Goal: Transaction & Acquisition: Purchase product/service

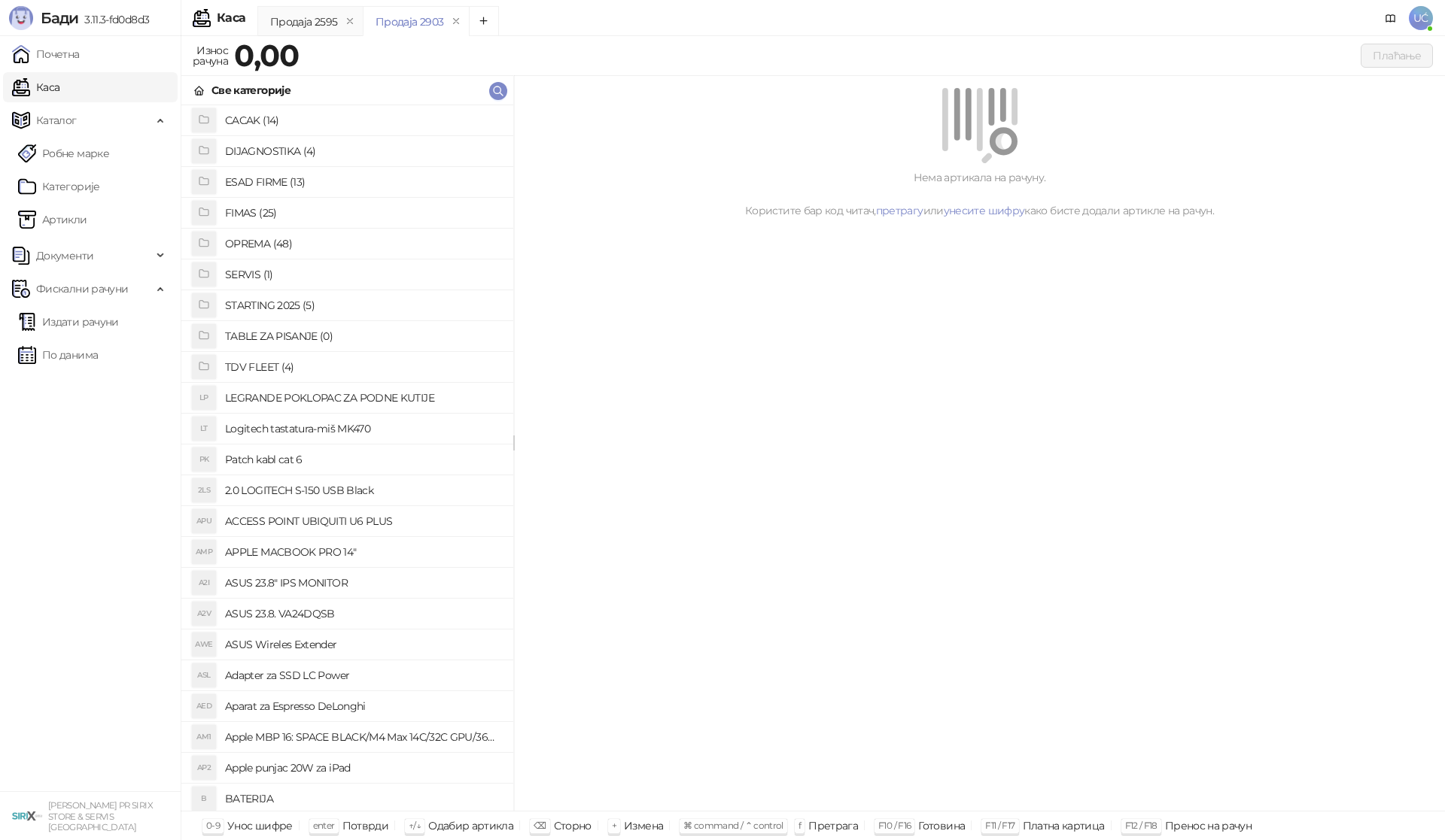
click at [283, 243] on h4 "OPREMA (48)" at bounding box center [363, 244] width 276 height 24
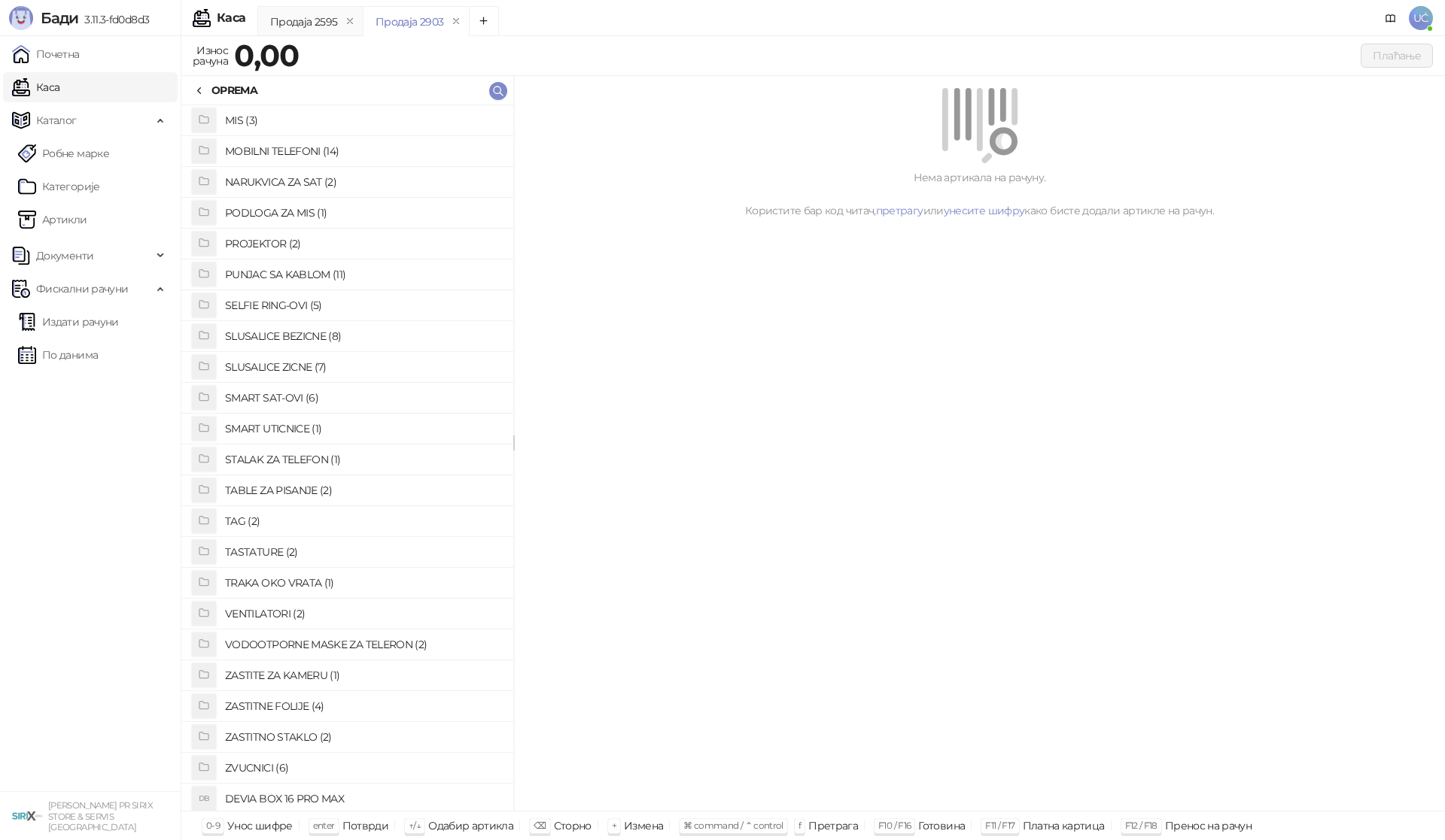
scroll to position [775, 0]
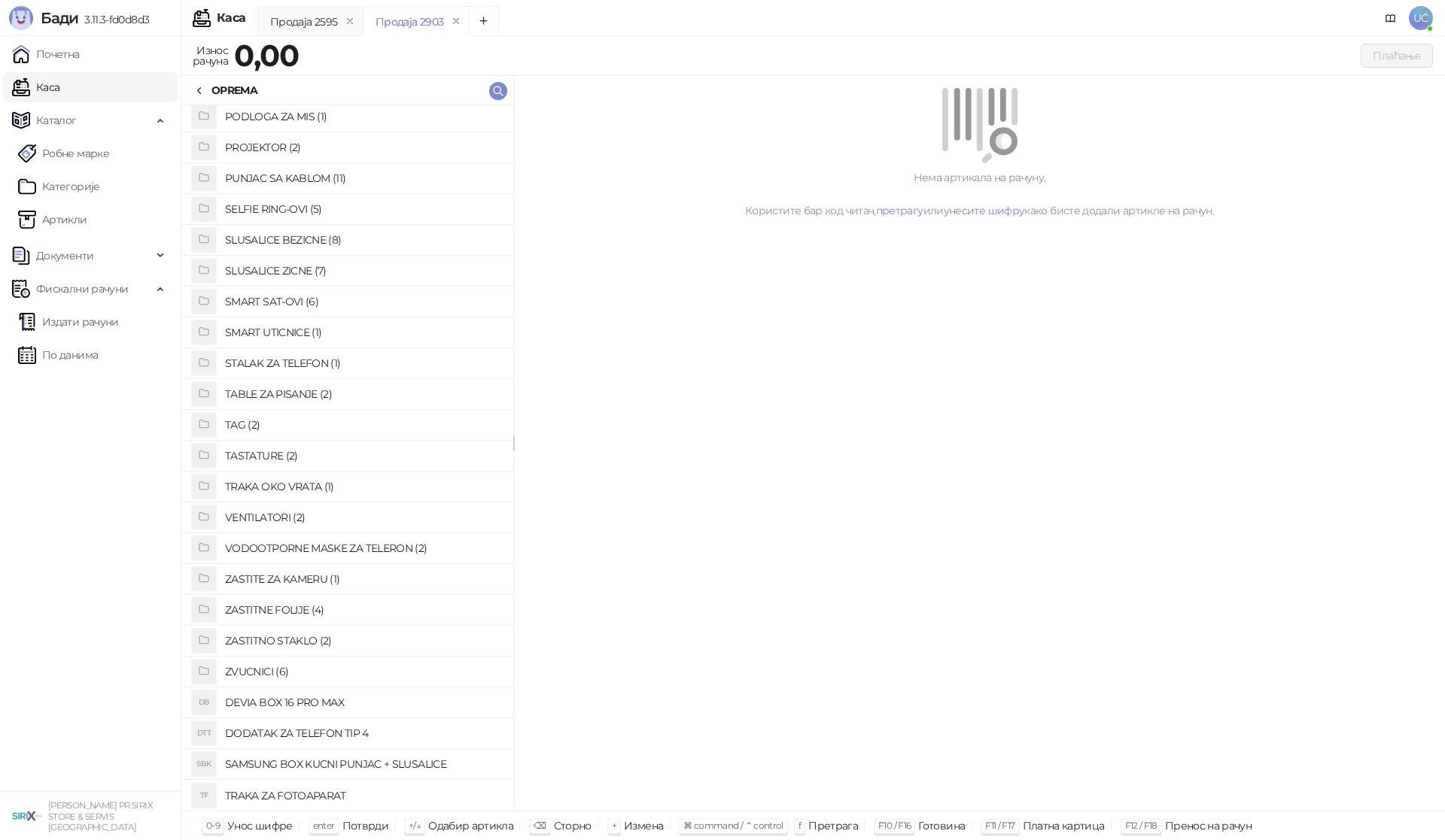
click at [316, 639] on h4 "ZASTITNO STAKLO (2)" at bounding box center [363, 641] width 276 height 24
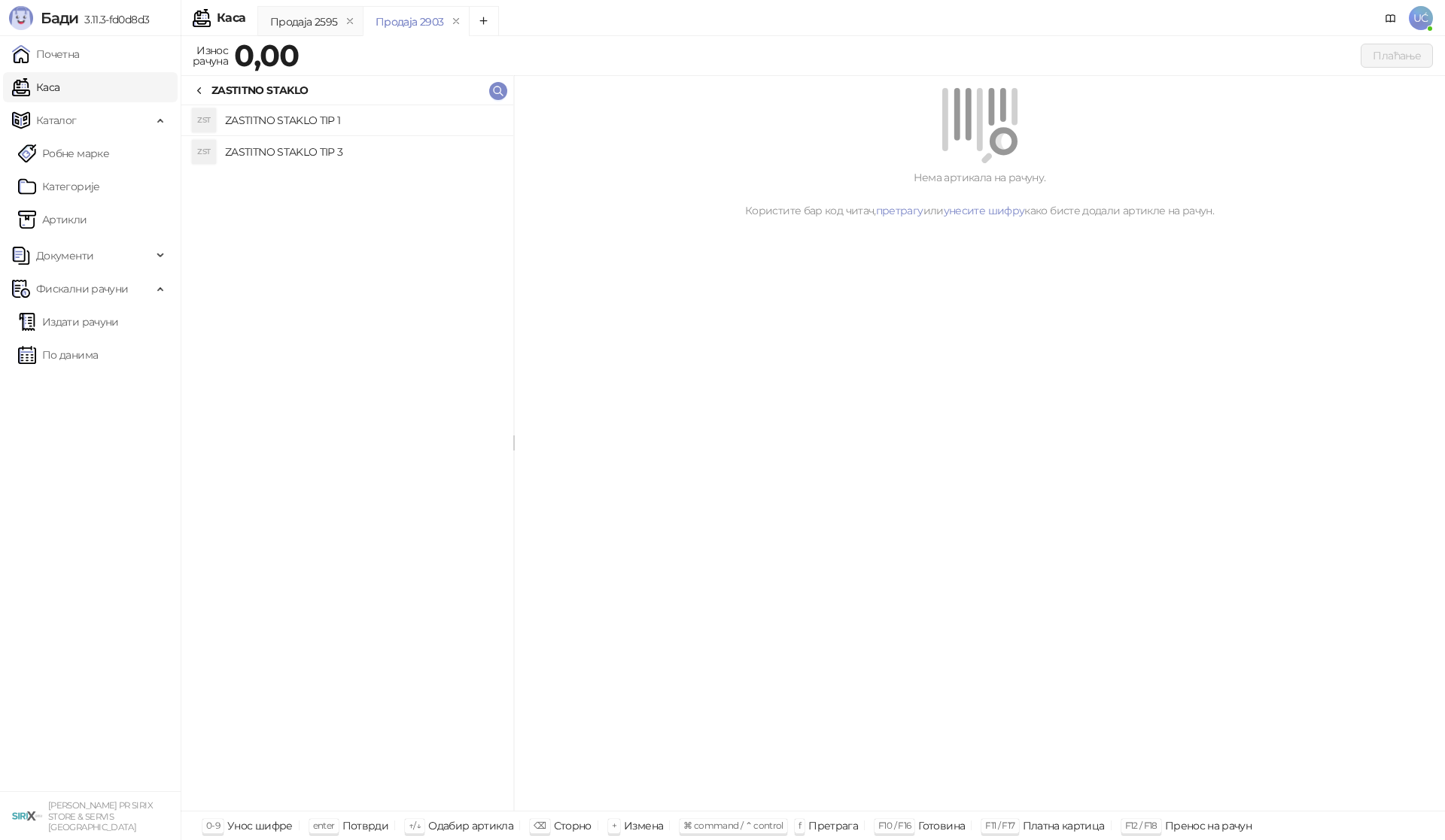
click at [371, 115] on h4 "ZASTITNO STAKLO TIP 1" at bounding box center [363, 120] width 276 height 24
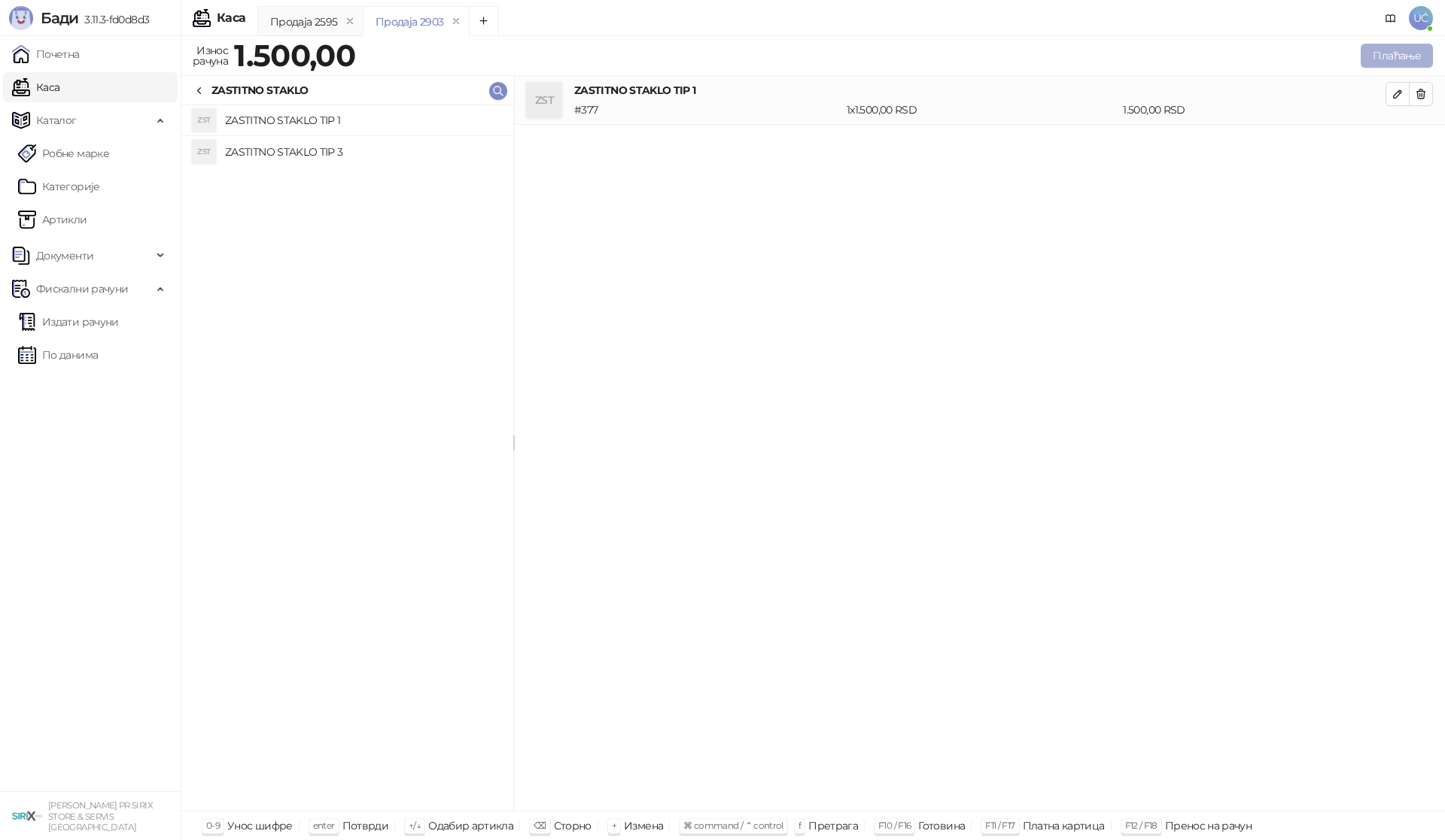
click at [1406, 51] on button "Плаћање" at bounding box center [1396, 55] width 72 height 24
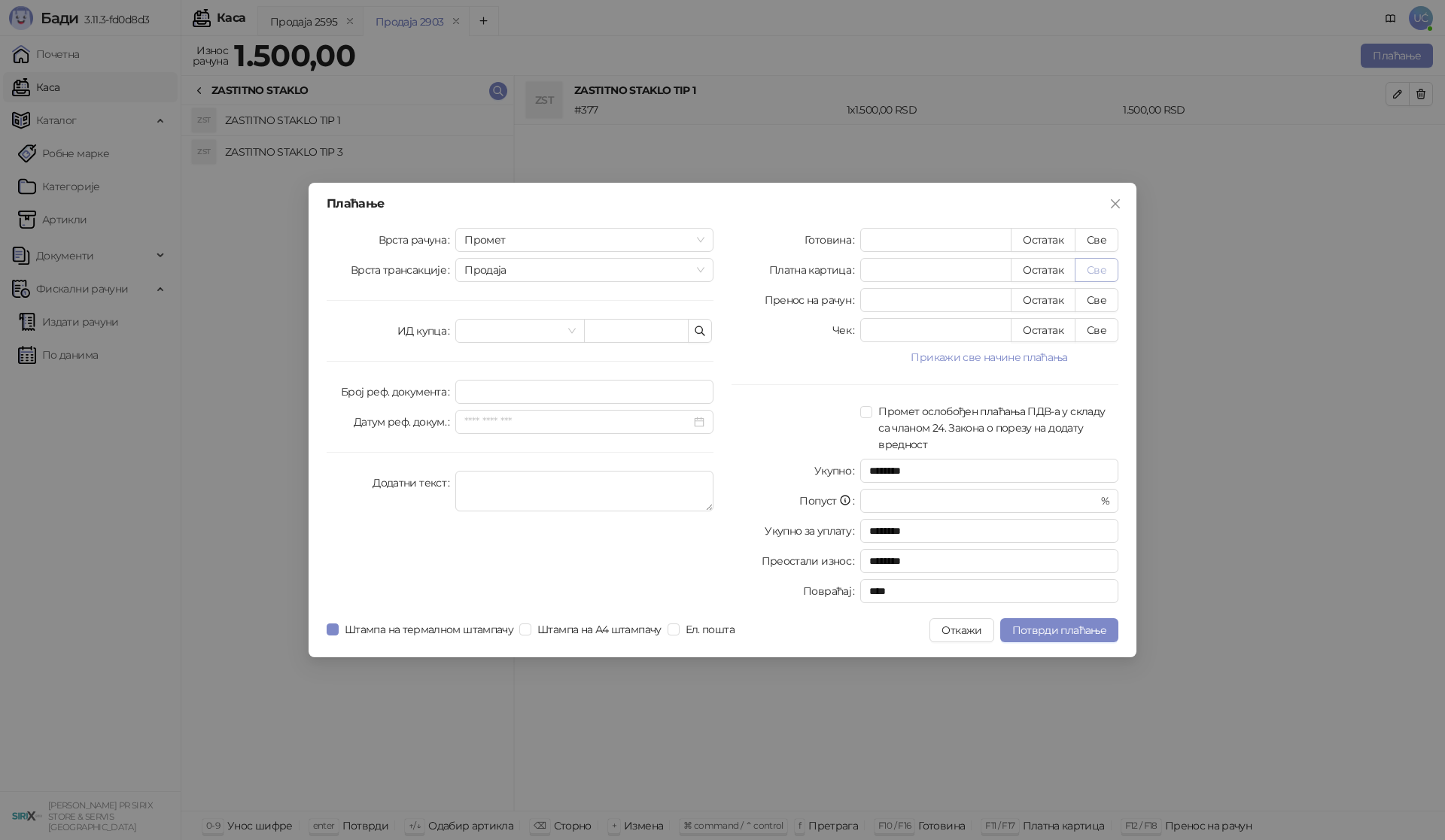
click at [1088, 271] on button "Све" at bounding box center [1096, 270] width 43 height 24
type input "****"
click at [1071, 627] on span "Потврди плаћање" at bounding box center [1059, 630] width 94 height 13
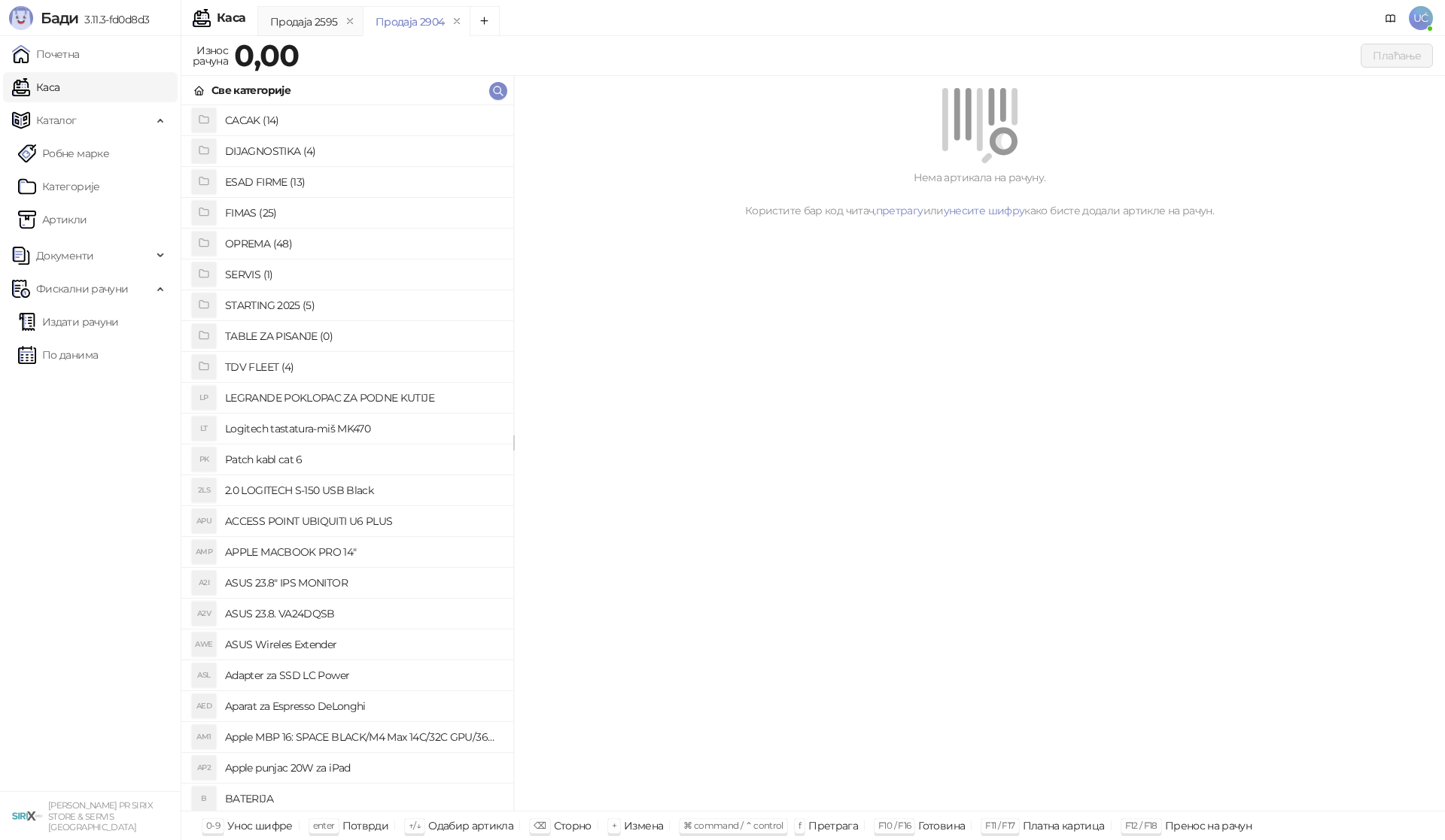
click at [270, 244] on h4 "OPREMA (48)" at bounding box center [363, 244] width 276 height 24
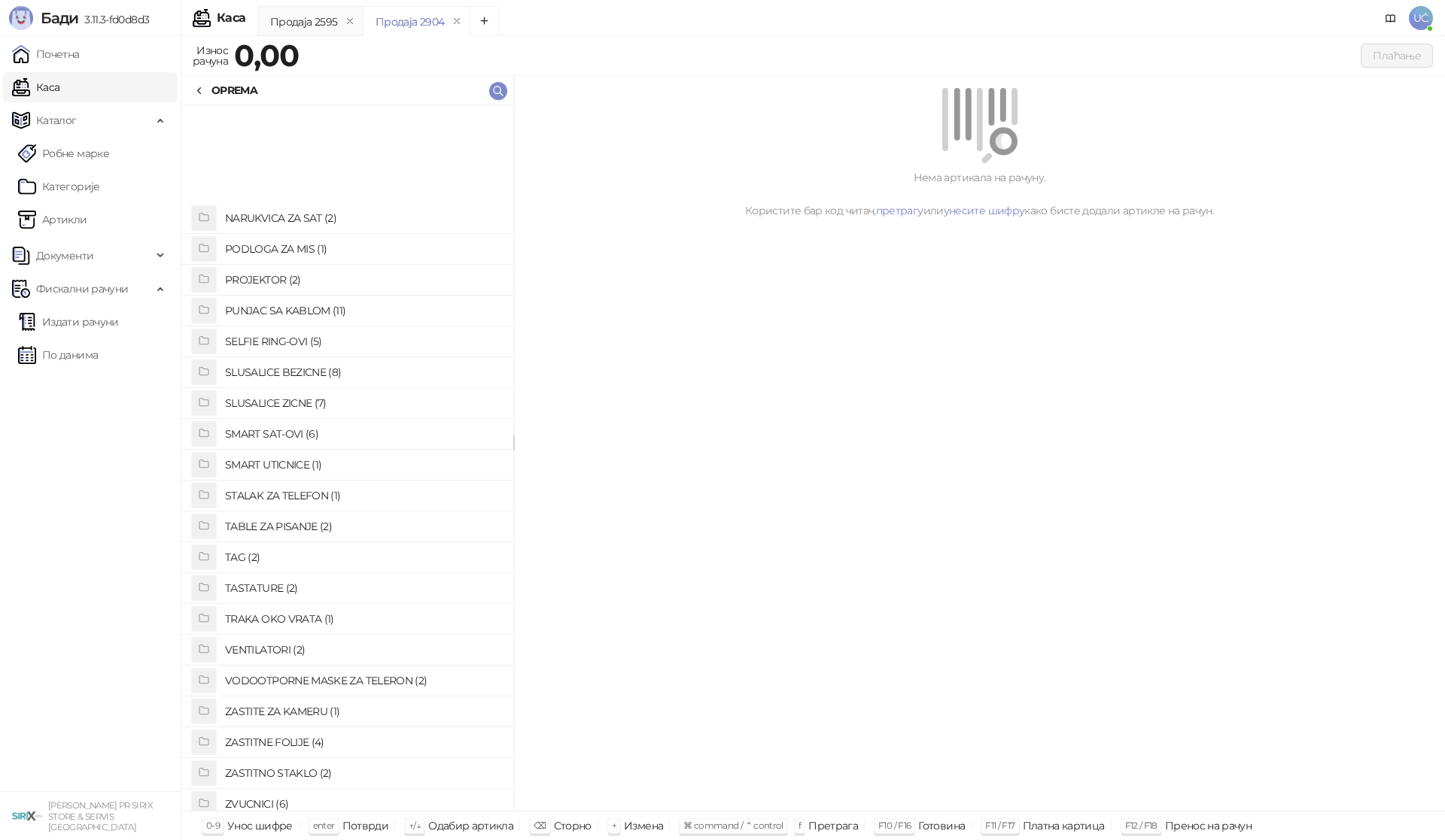
scroll to position [474, 0]
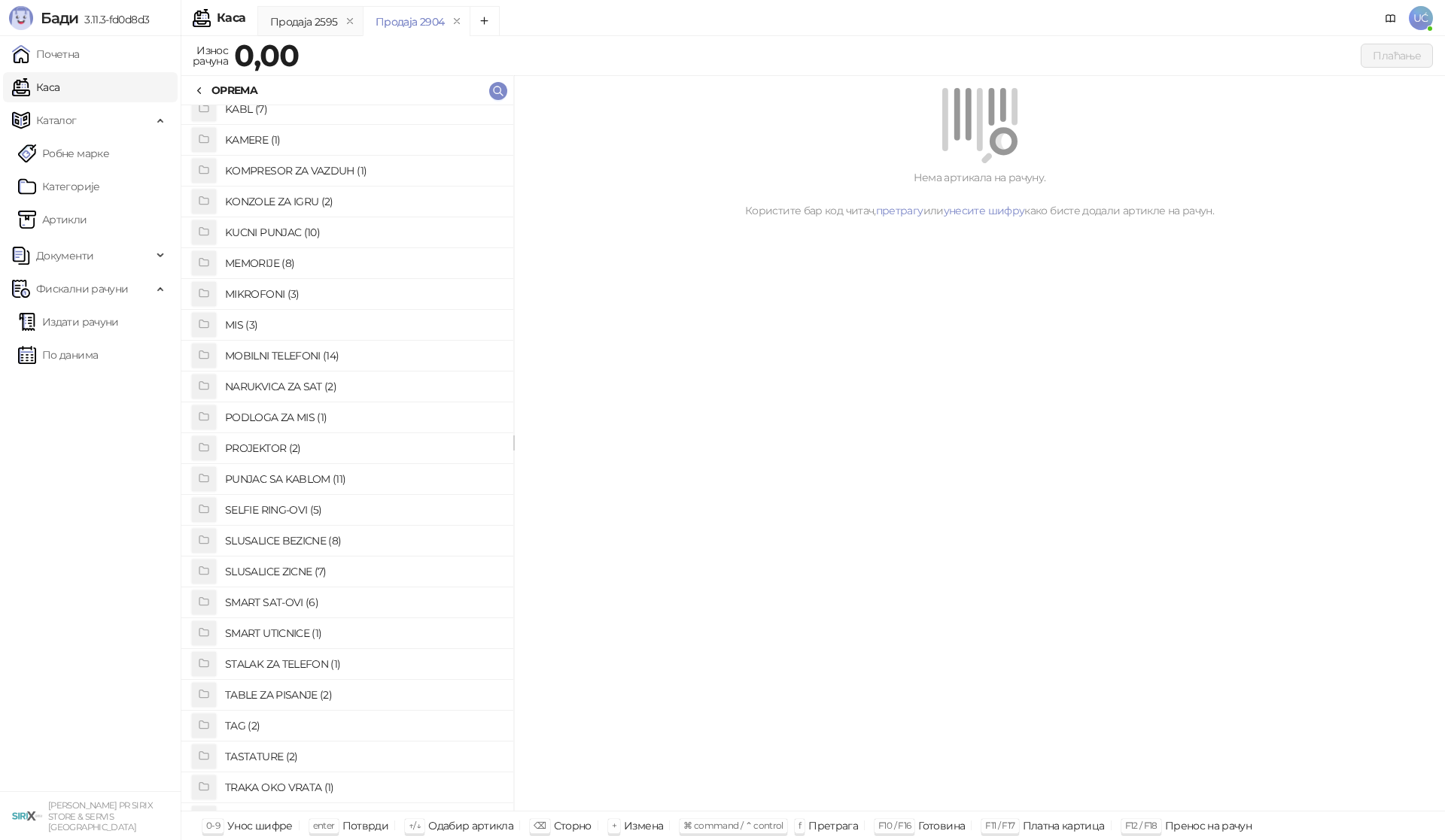
click at [207, 78] on div "OPREMA" at bounding box center [346, 90] width 331 height 29
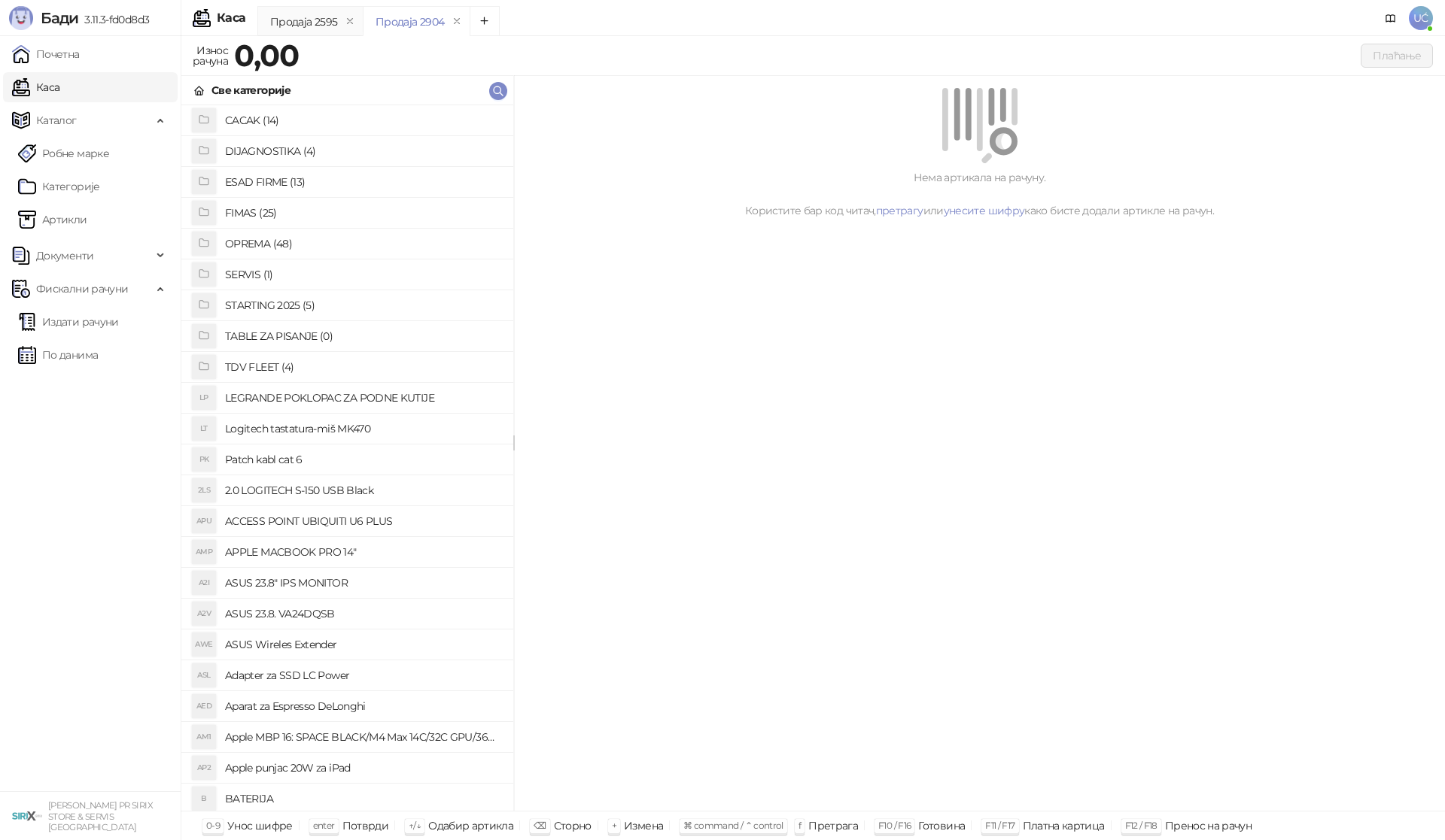
click at [255, 269] on h4 "SERVIS (1)" at bounding box center [363, 275] width 276 height 24
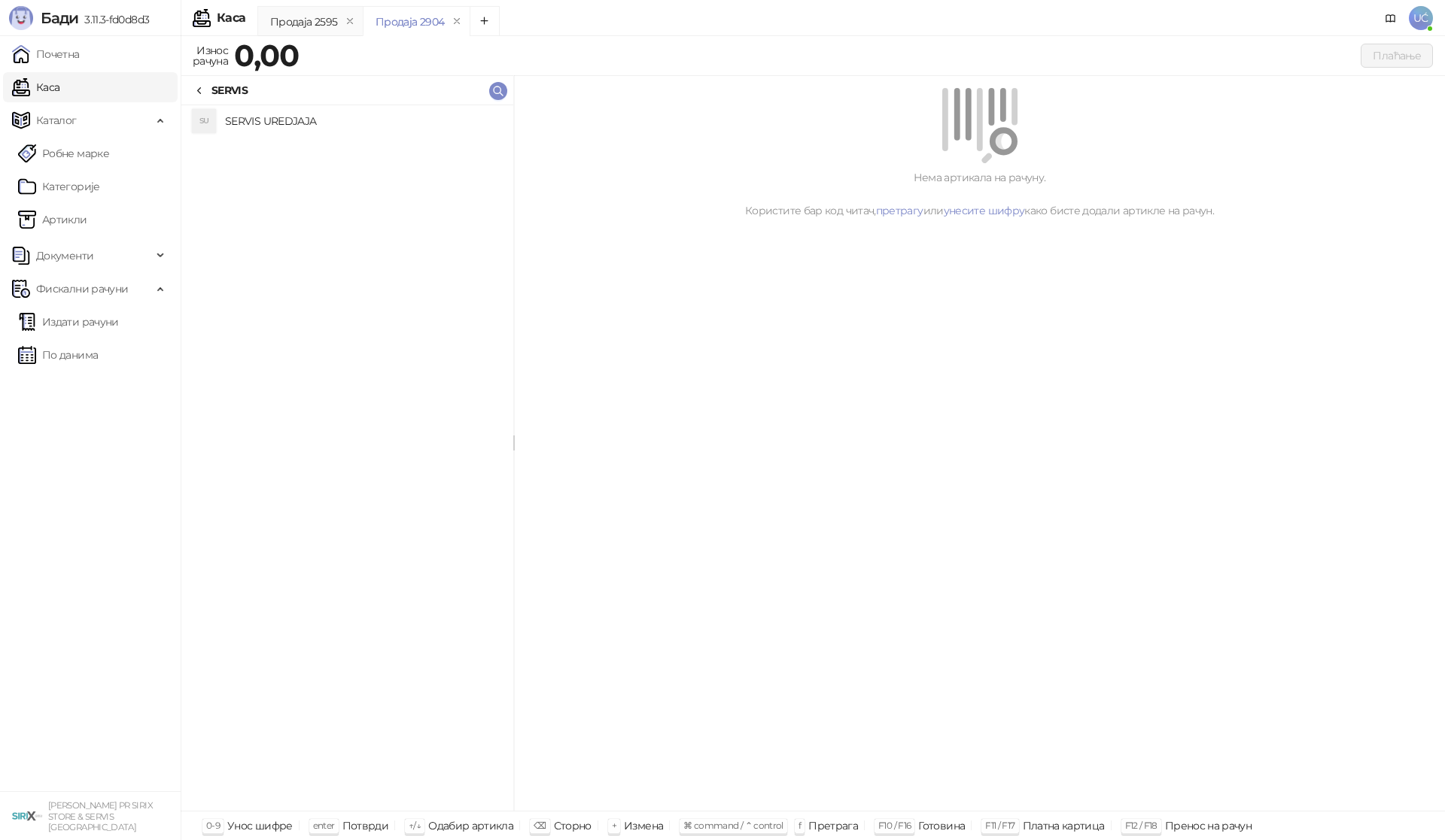
click at [285, 132] on h4 "SERVIS UREDJAJA" at bounding box center [363, 121] width 276 height 24
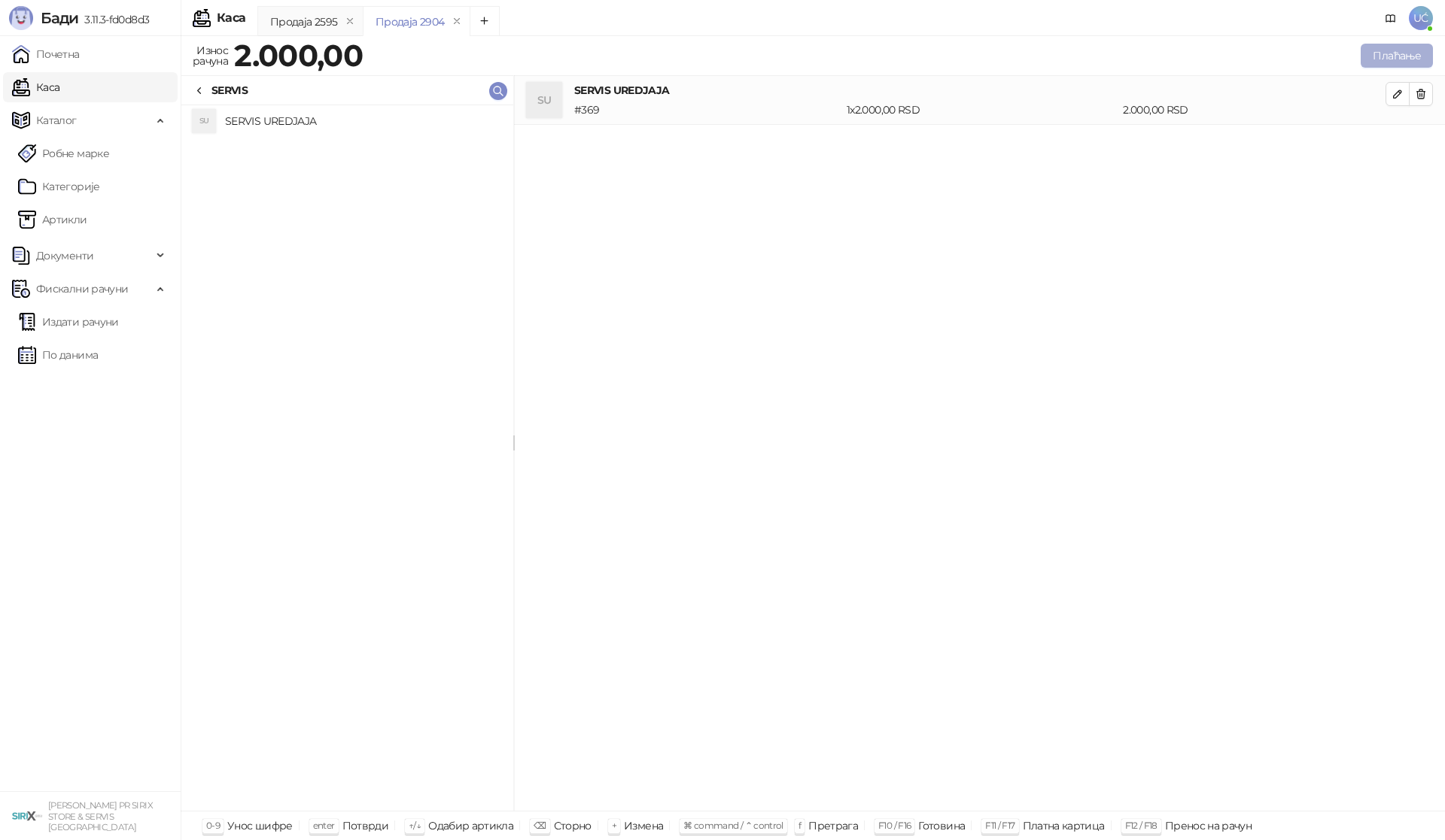
click at [1420, 55] on button "Плаћање" at bounding box center [1396, 55] width 72 height 24
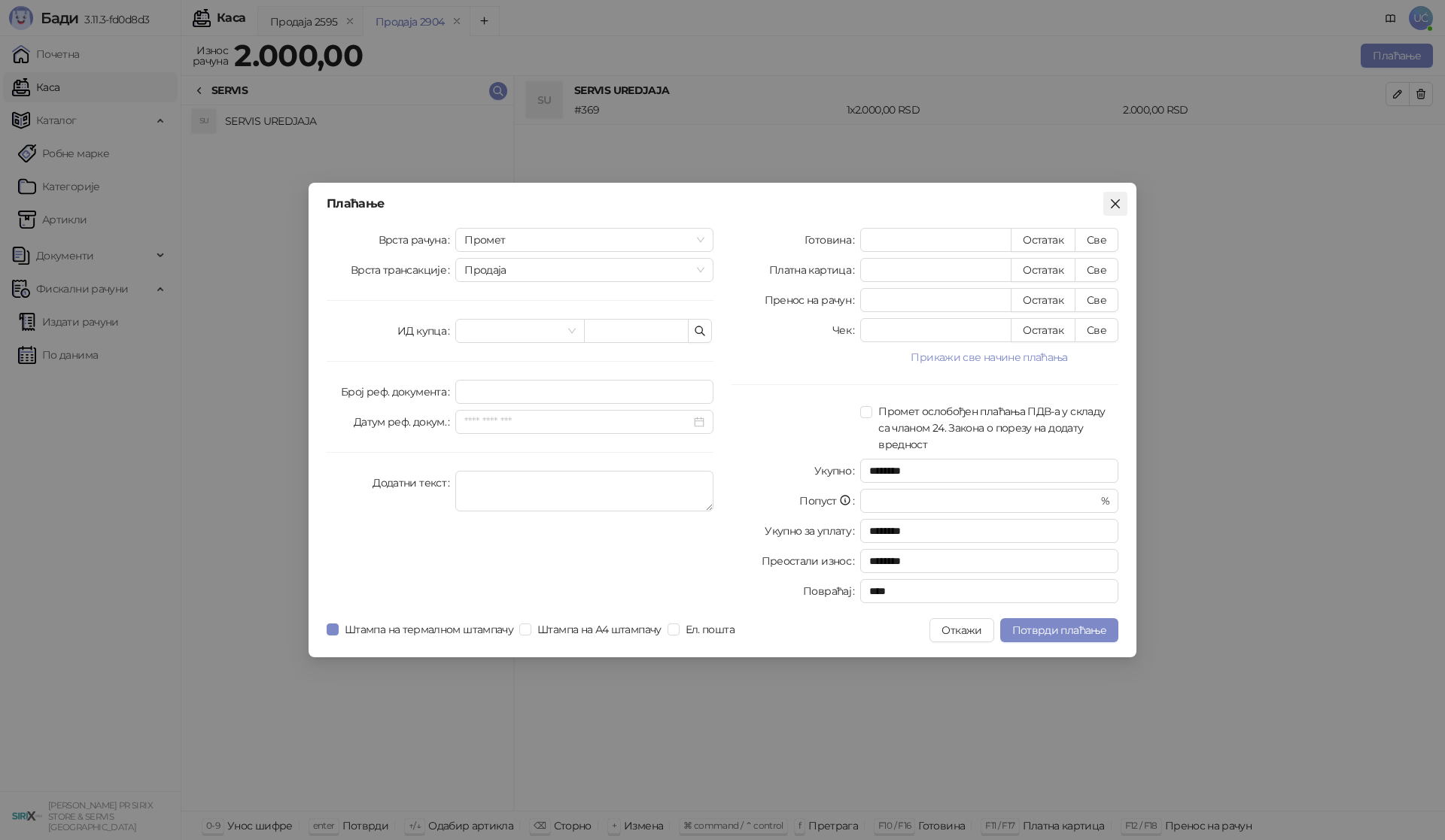
click at [1109, 206] on icon "close" at bounding box center [1114, 204] width 12 height 12
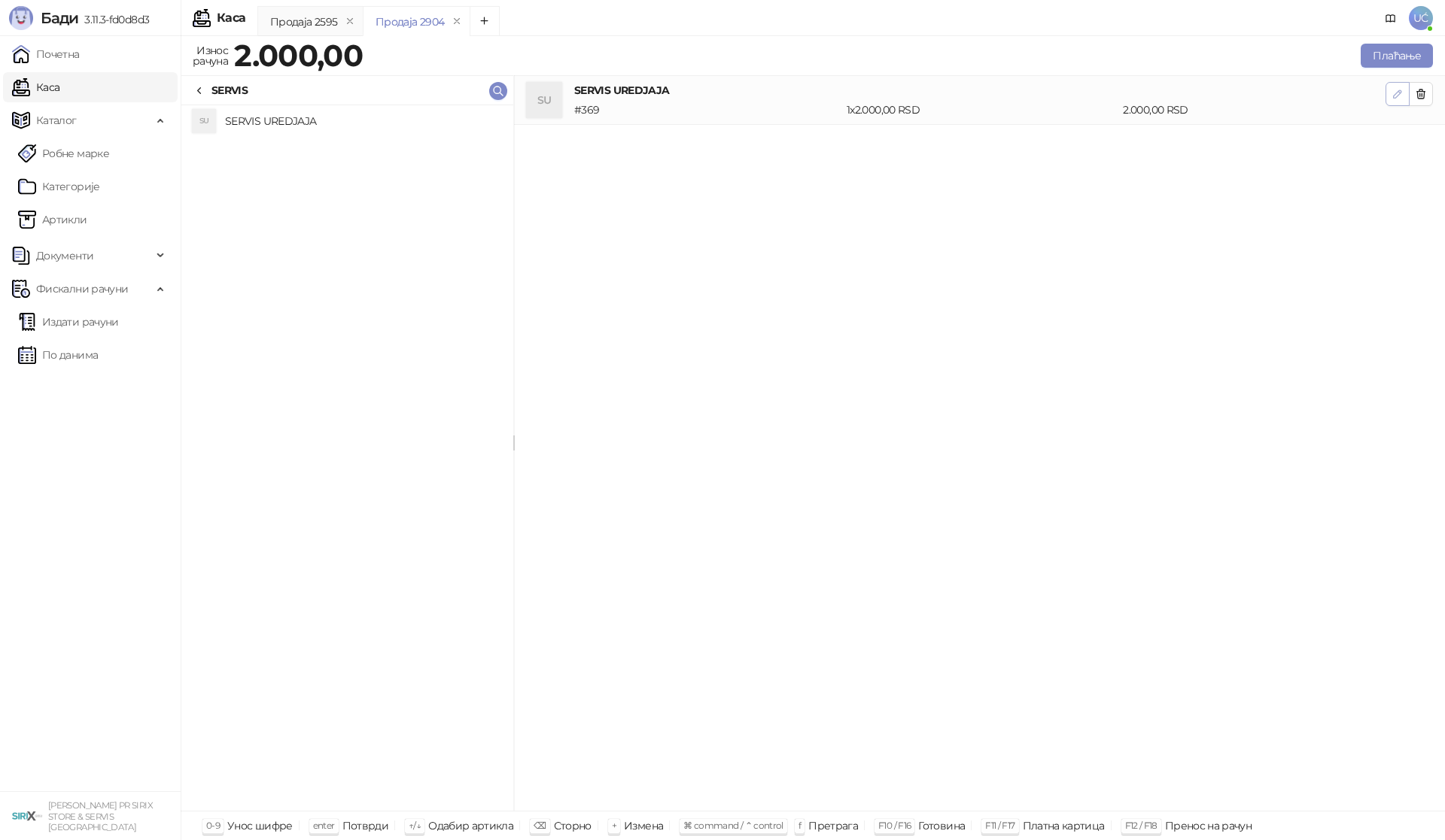
click at [1394, 86] on span "button" at bounding box center [1397, 93] width 12 height 14
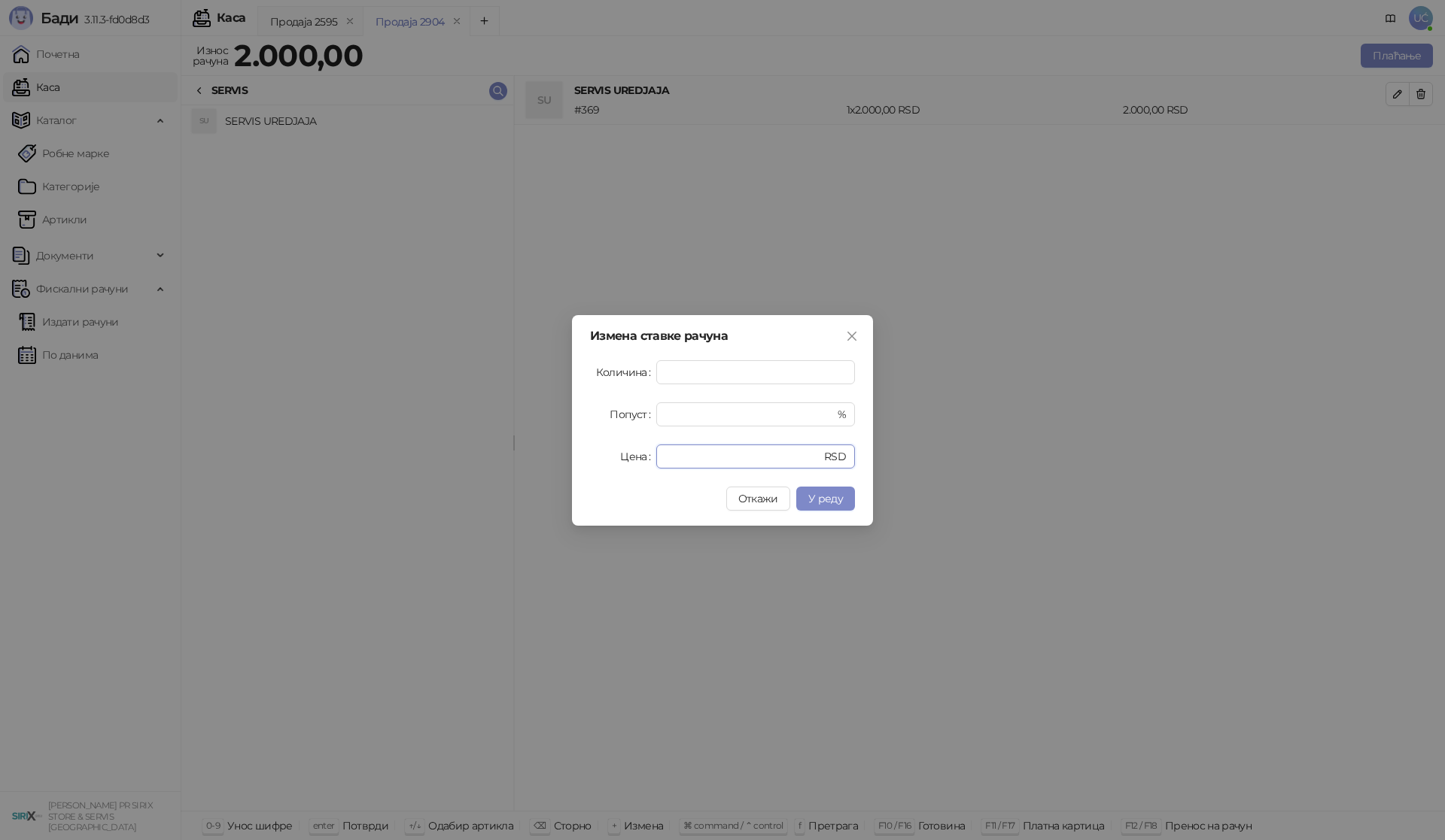
drag, startPoint x: 704, startPoint y: 464, endPoint x: 524, endPoint y: 481, distance: 180.8
click at [524, 481] on div "Измена ставке рачуна Количина * Попуст * % Цена **** RSD Откажи У реду" at bounding box center [722, 420] width 1445 height 840
type input "****"
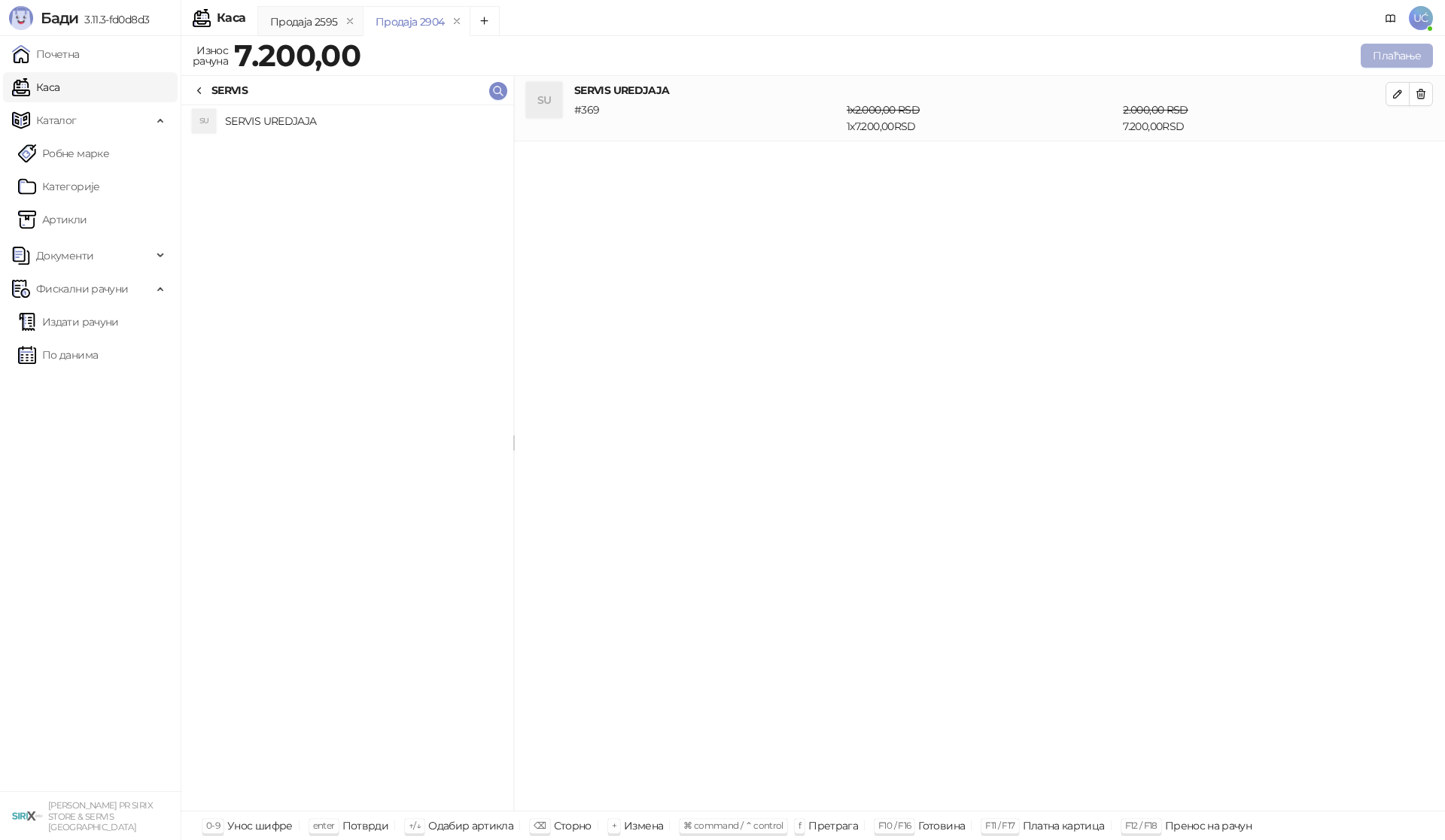
click at [1391, 52] on button "Плаћање" at bounding box center [1396, 55] width 72 height 24
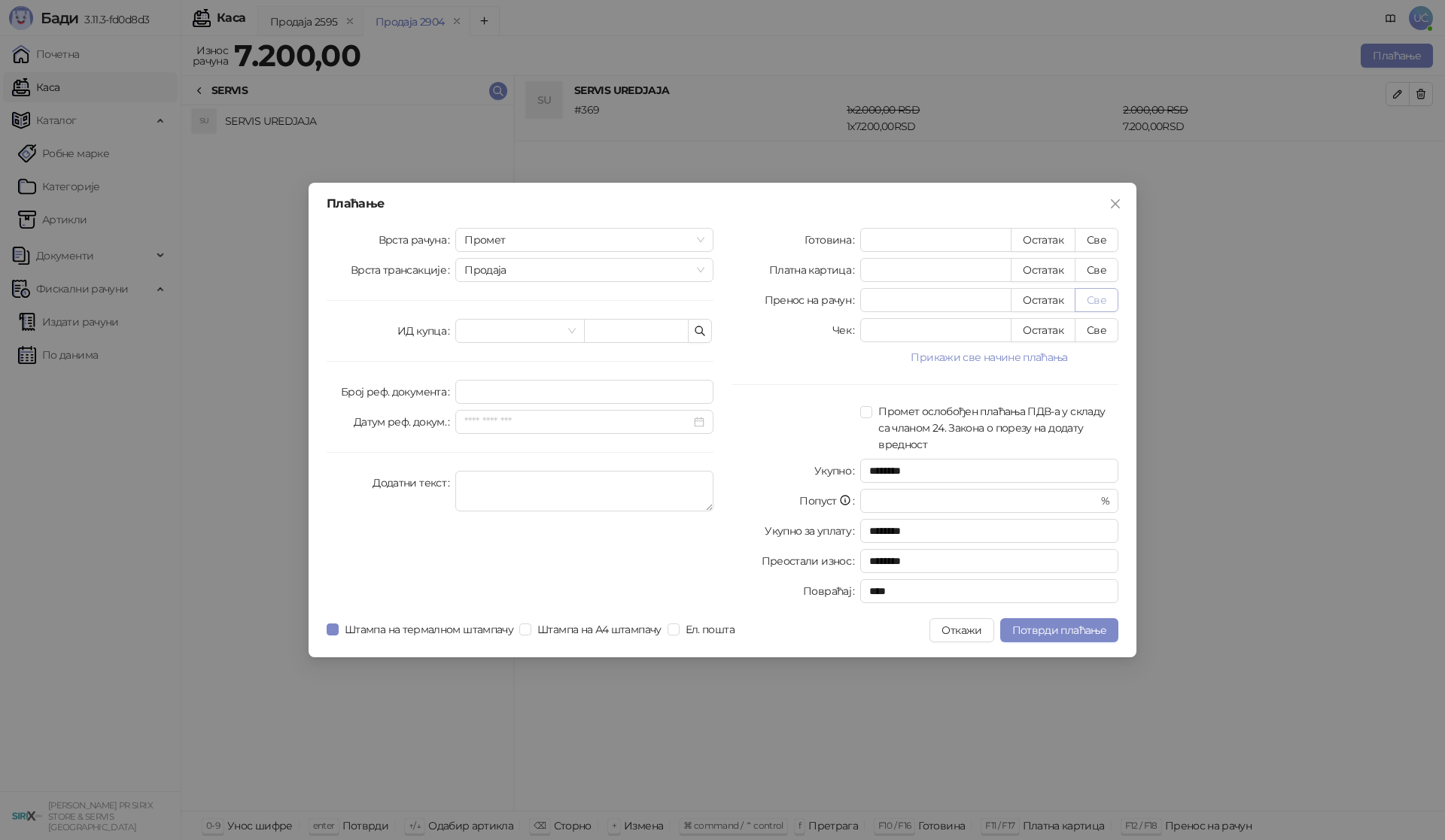
click at [1100, 302] on button "Све" at bounding box center [1096, 300] width 43 height 24
type input "****"
click at [1103, 273] on button "Све" at bounding box center [1096, 270] width 43 height 24
type input "****"
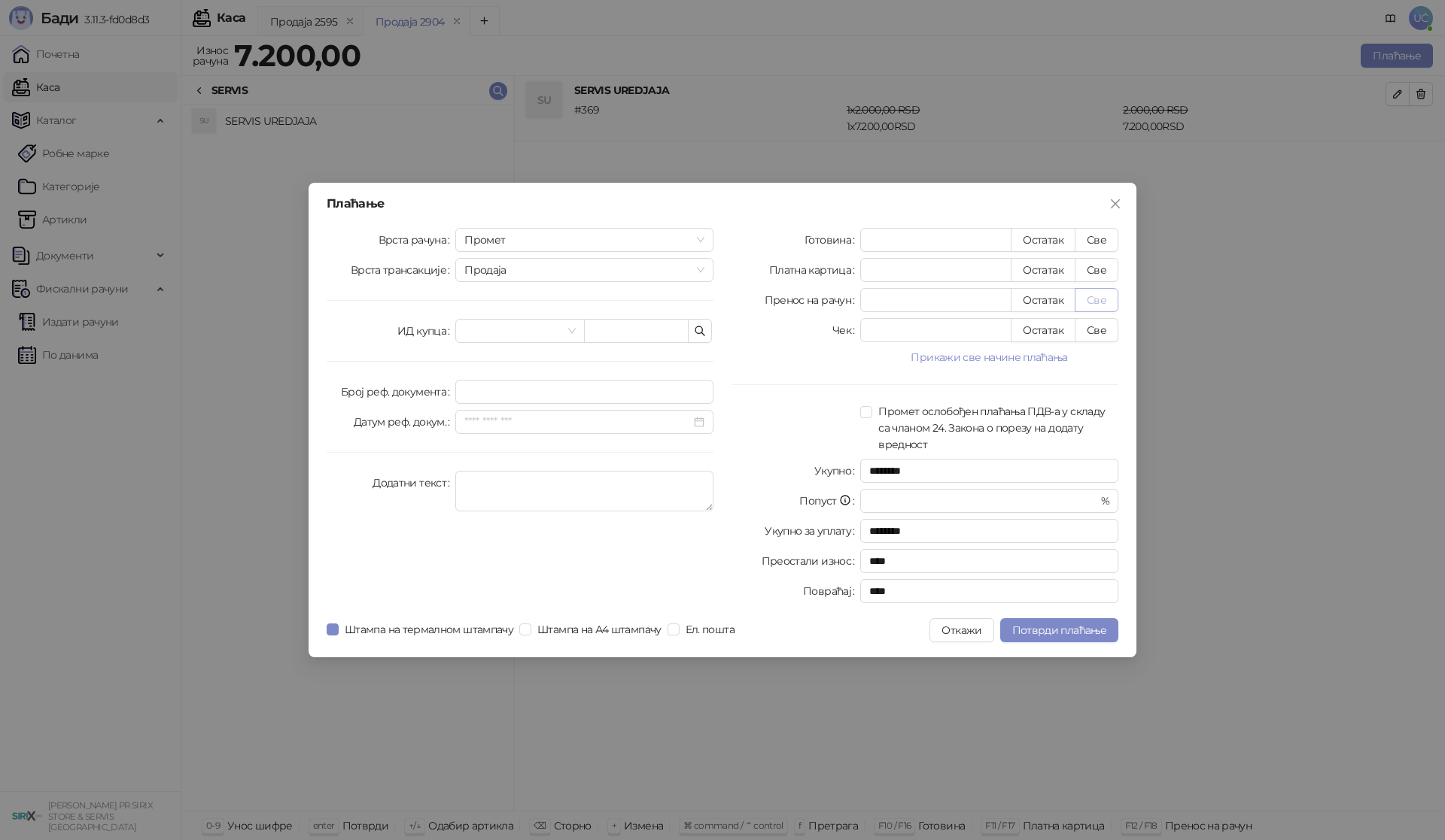
type input "*"
click at [1099, 633] on span "Потврди плаћање" at bounding box center [1059, 630] width 94 height 13
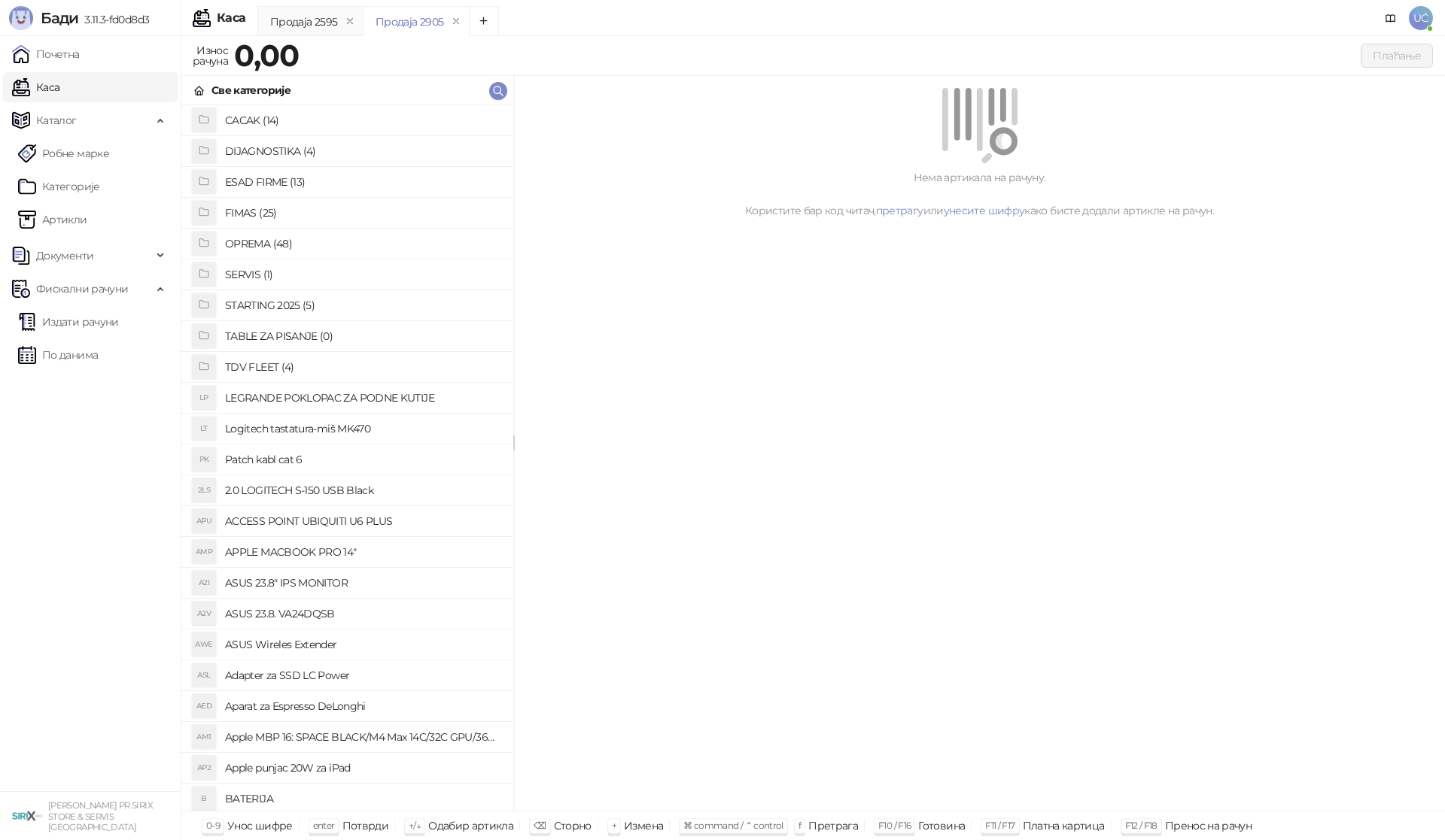
click at [324, 247] on h4 "OPREMA (48)" at bounding box center [363, 244] width 276 height 24
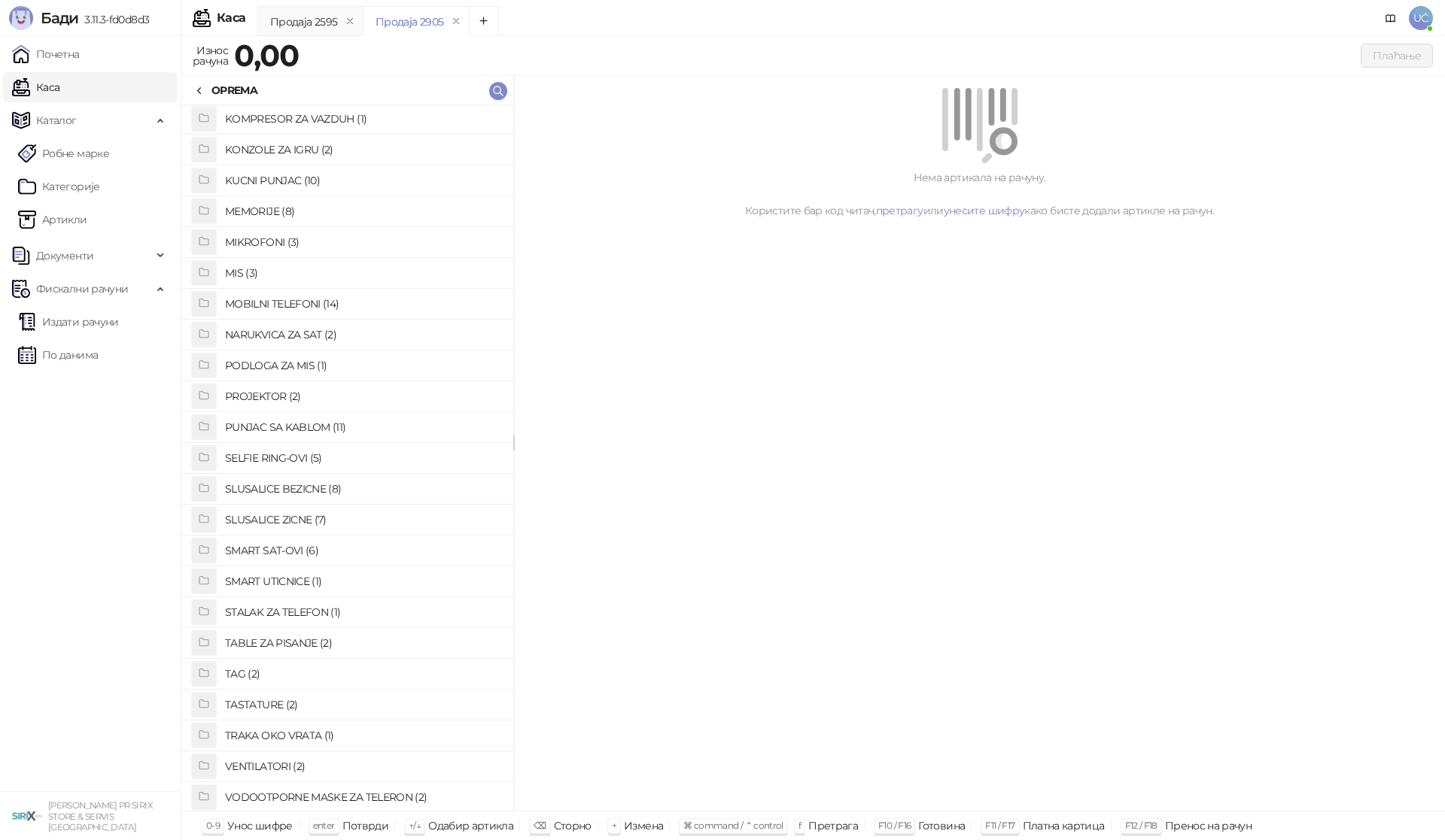
scroll to position [527, 0]
click at [305, 432] on h4 "PUNJAC SA KABLOM (11)" at bounding box center [363, 427] width 276 height 24
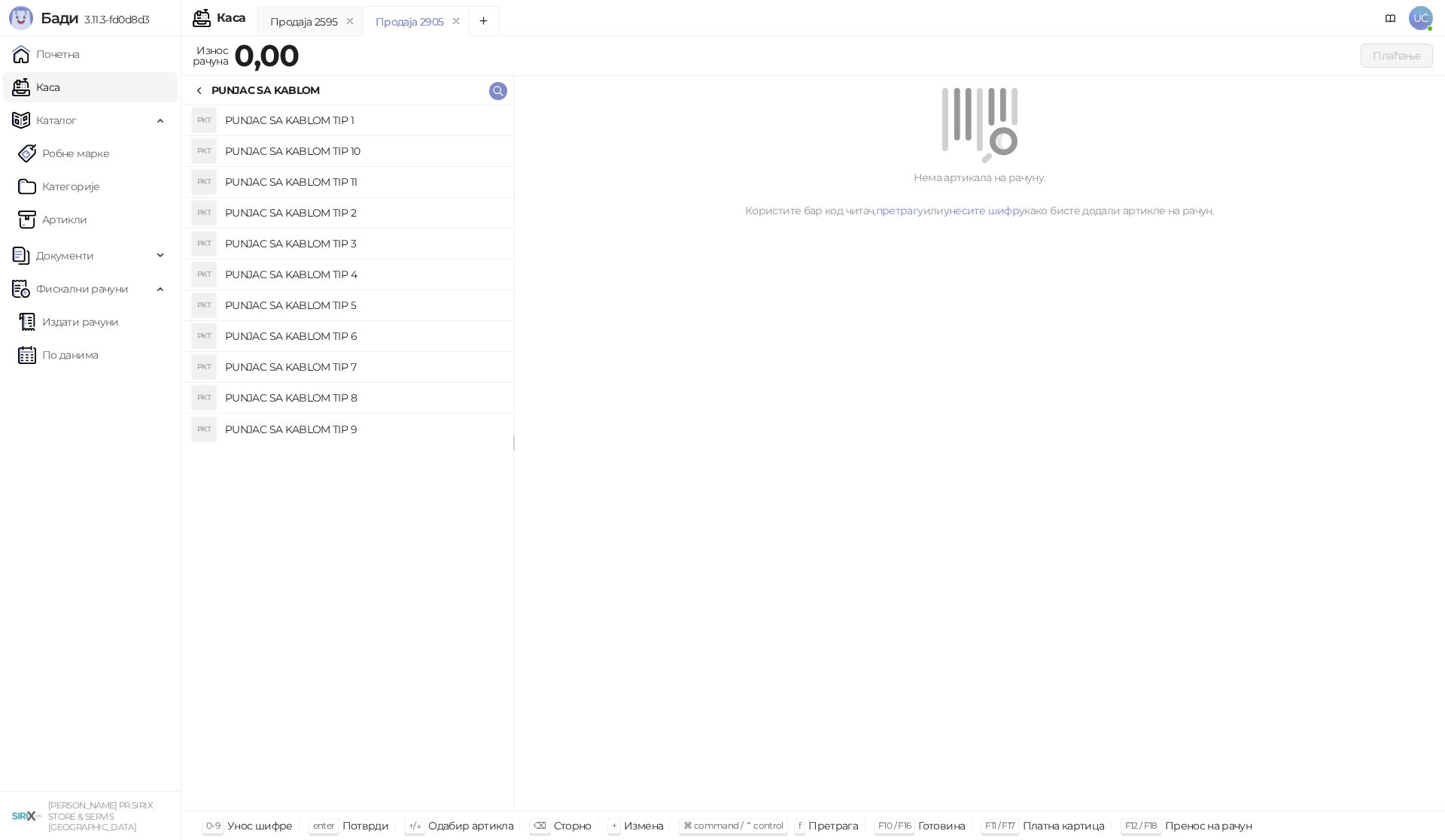
click at [328, 234] on h4 "PUNJAC SA KABLOM TIP 3" at bounding box center [363, 244] width 276 height 24
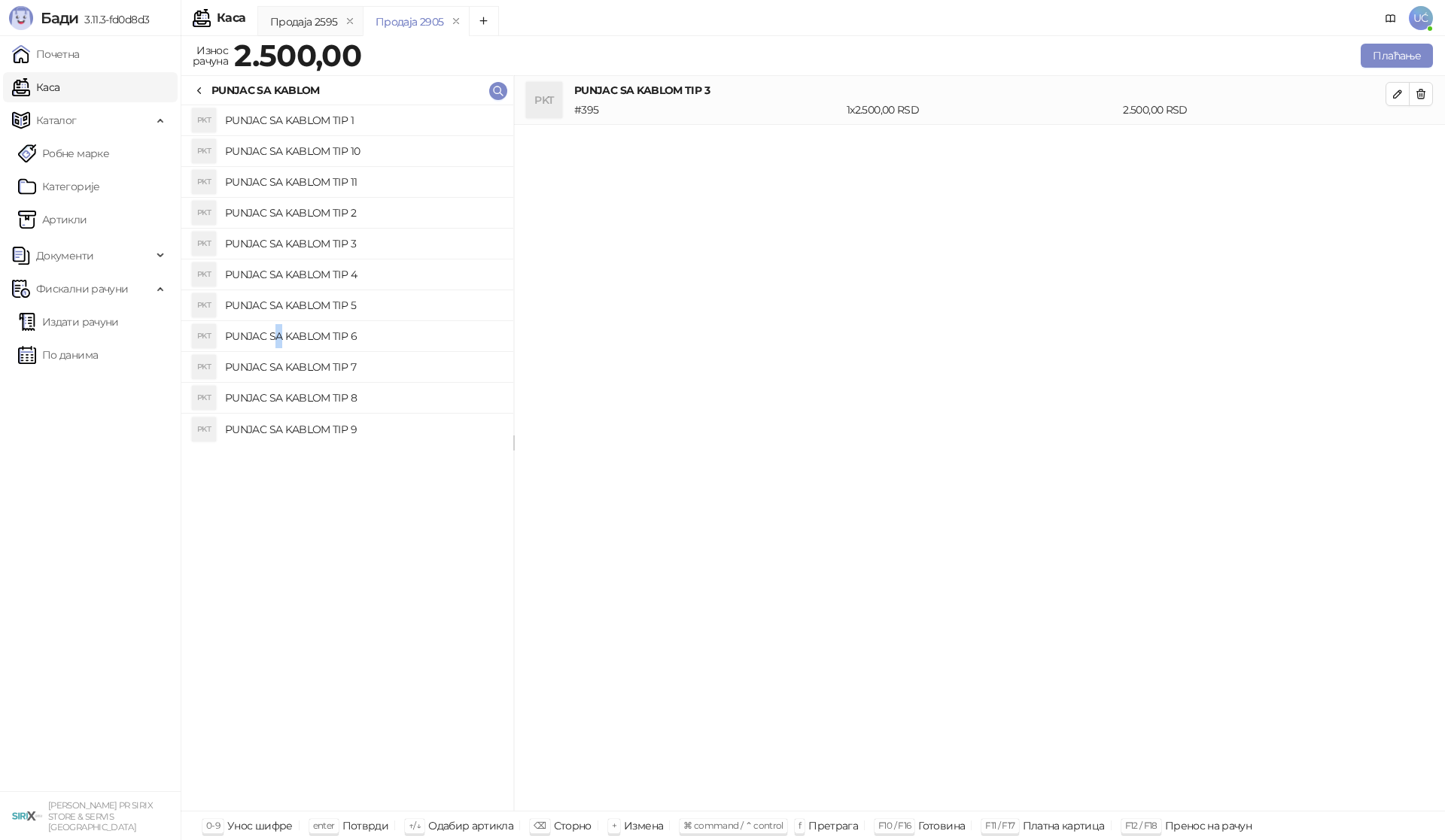
click at [279, 343] on h4 "PUNJAC SA KABLOM TIP 6" at bounding box center [363, 336] width 276 height 24
click at [1426, 90] on icon "button" at bounding box center [1421, 94] width 12 height 12
click at [1399, 97] on icon "button" at bounding box center [1397, 94] width 12 height 12
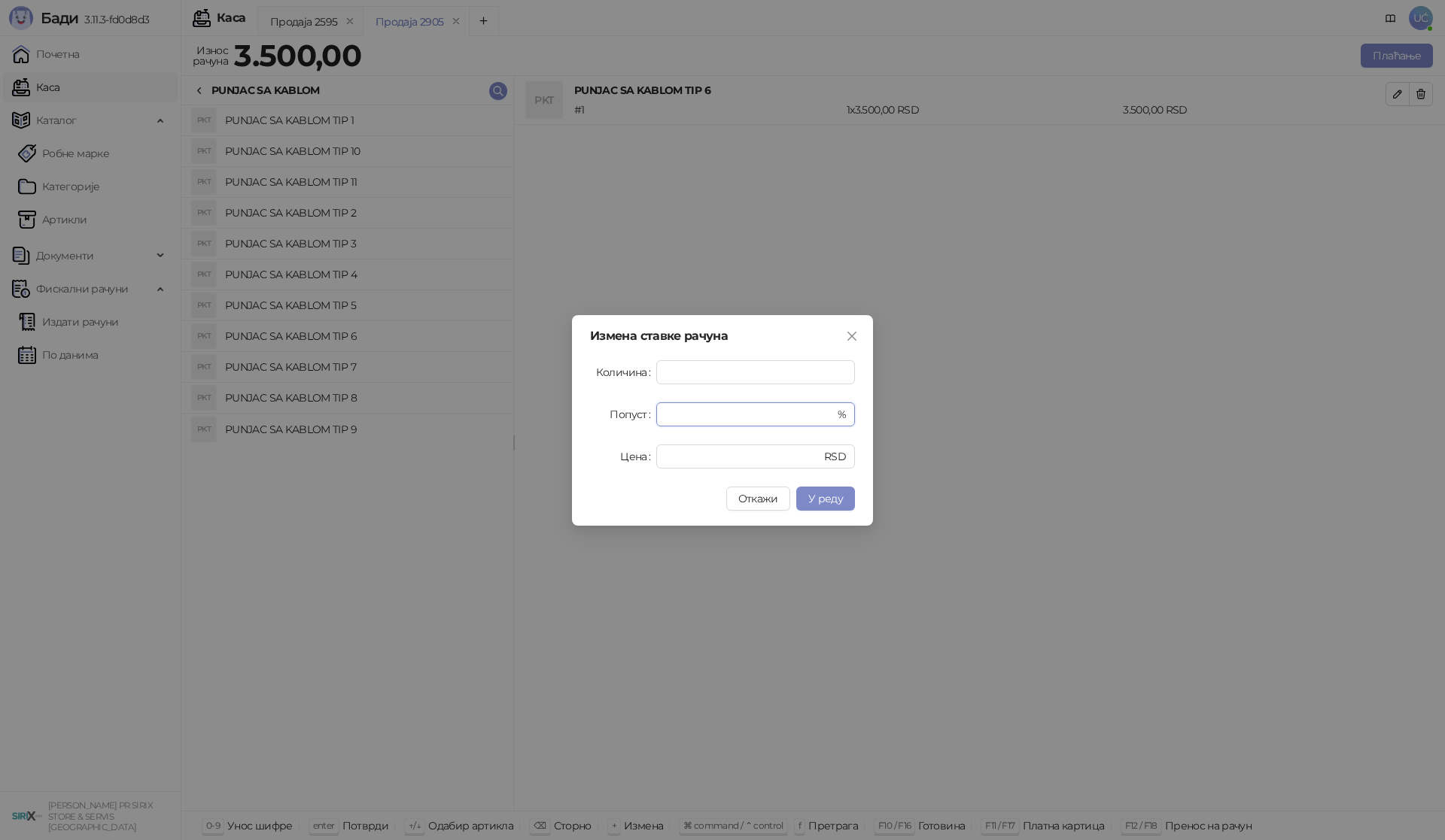
drag, startPoint x: 616, startPoint y: 423, endPoint x: 573, endPoint y: 431, distance: 43.7
click at [573, 431] on div "Измена ставке рачуна Количина * Попуст * % Цена **** RSD Откажи У реду" at bounding box center [722, 420] width 301 height 210
type input "**"
click at [825, 499] on span "У реду" at bounding box center [825, 498] width 35 height 13
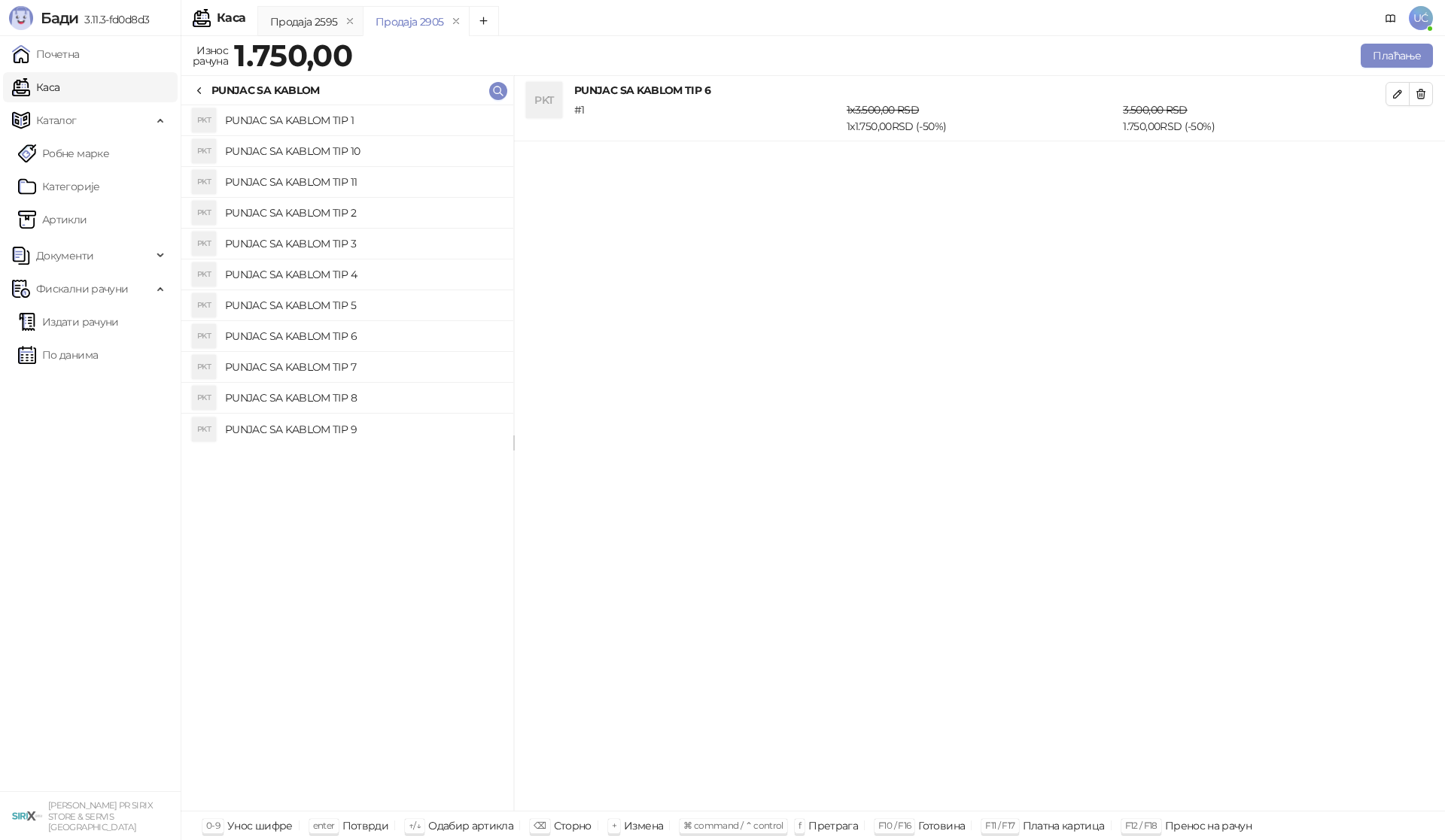
click at [1396, 83] on button "button" at bounding box center [1397, 94] width 24 height 24
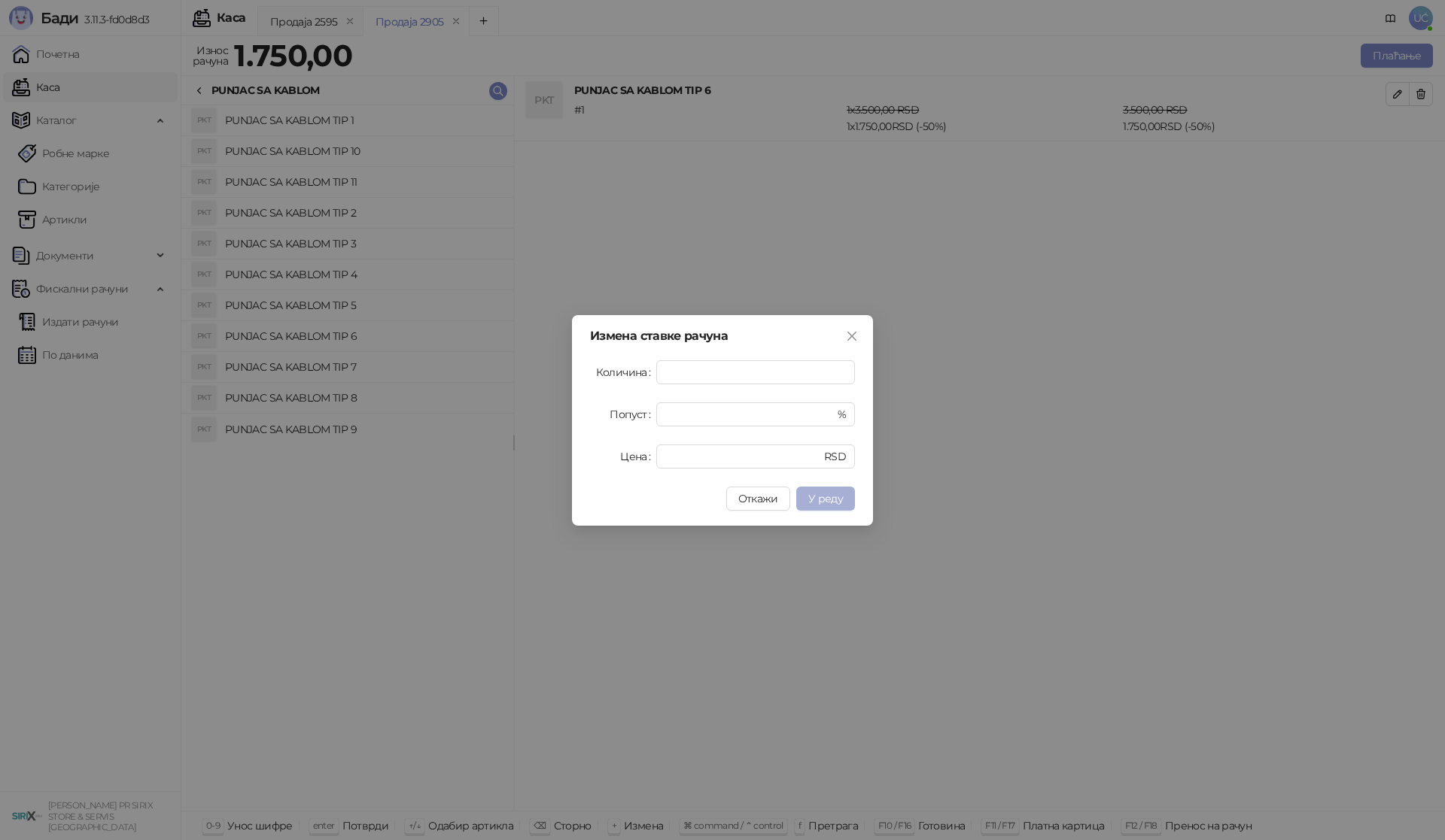
click at [806, 493] on button "У реду" at bounding box center [825, 499] width 59 height 24
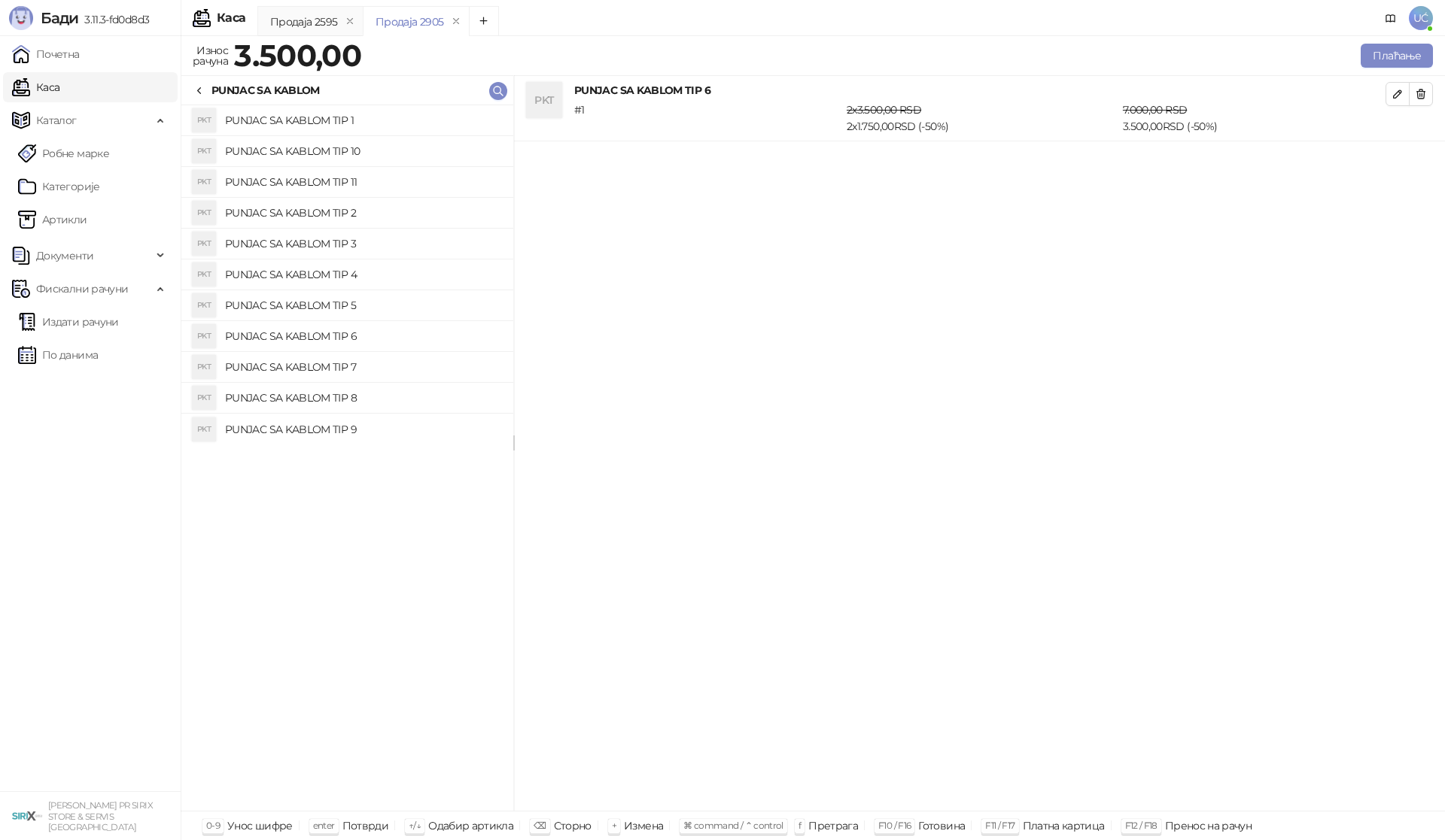
click at [336, 245] on h4 "PUNJAC SA KABLOM TIP 3" at bounding box center [363, 244] width 276 height 24
click at [1397, 170] on button "button" at bounding box center [1397, 160] width 24 height 24
type input "*"
type input "****"
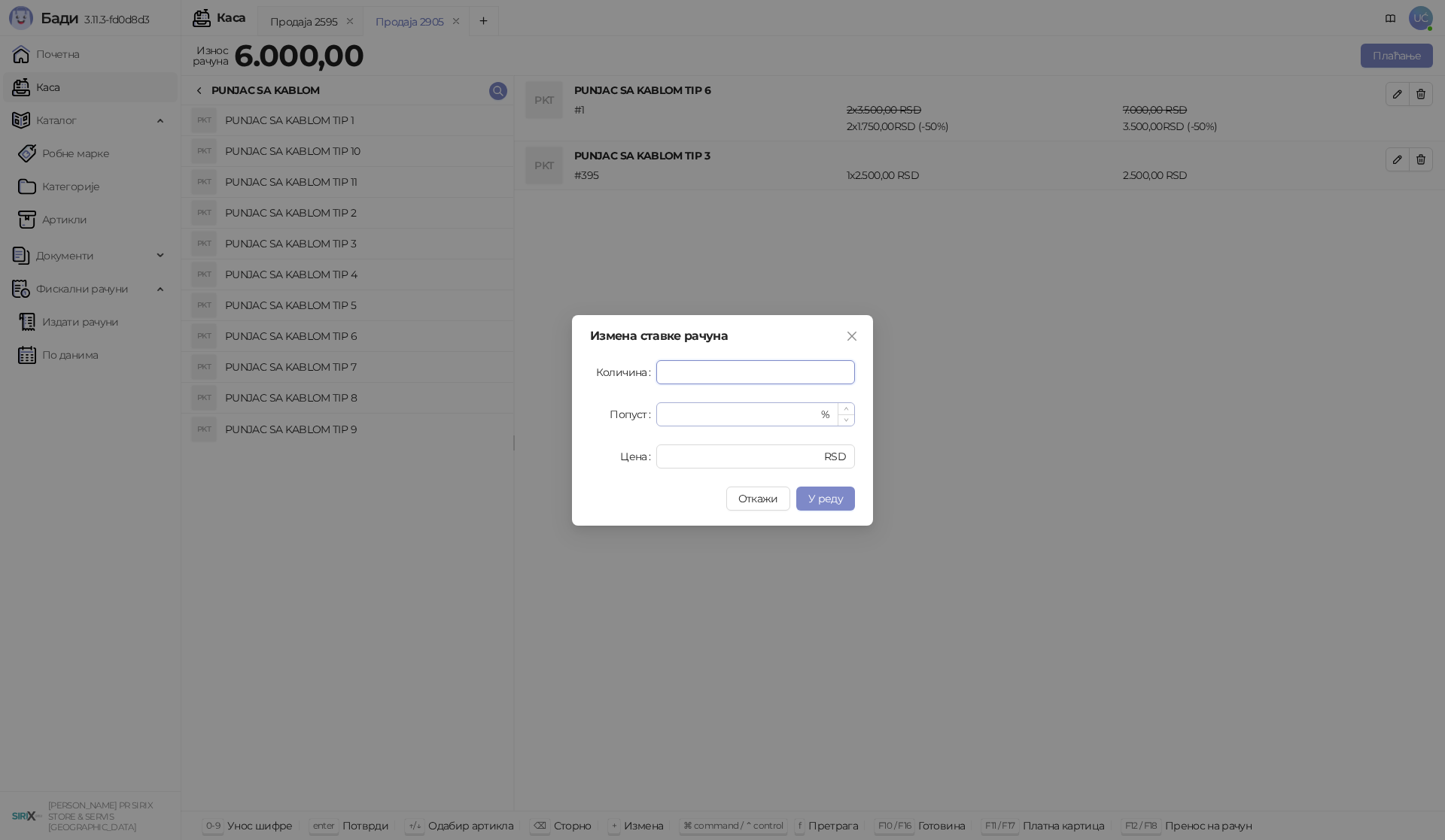
type input "*"
drag, startPoint x: 736, startPoint y: 418, endPoint x: 615, endPoint y: 406, distance: 121.6
click at [615, 407] on div "Попуст * %" at bounding box center [722, 415] width 265 height 24
type input "**"
click at [812, 495] on span "У реду" at bounding box center [825, 498] width 35 height 13
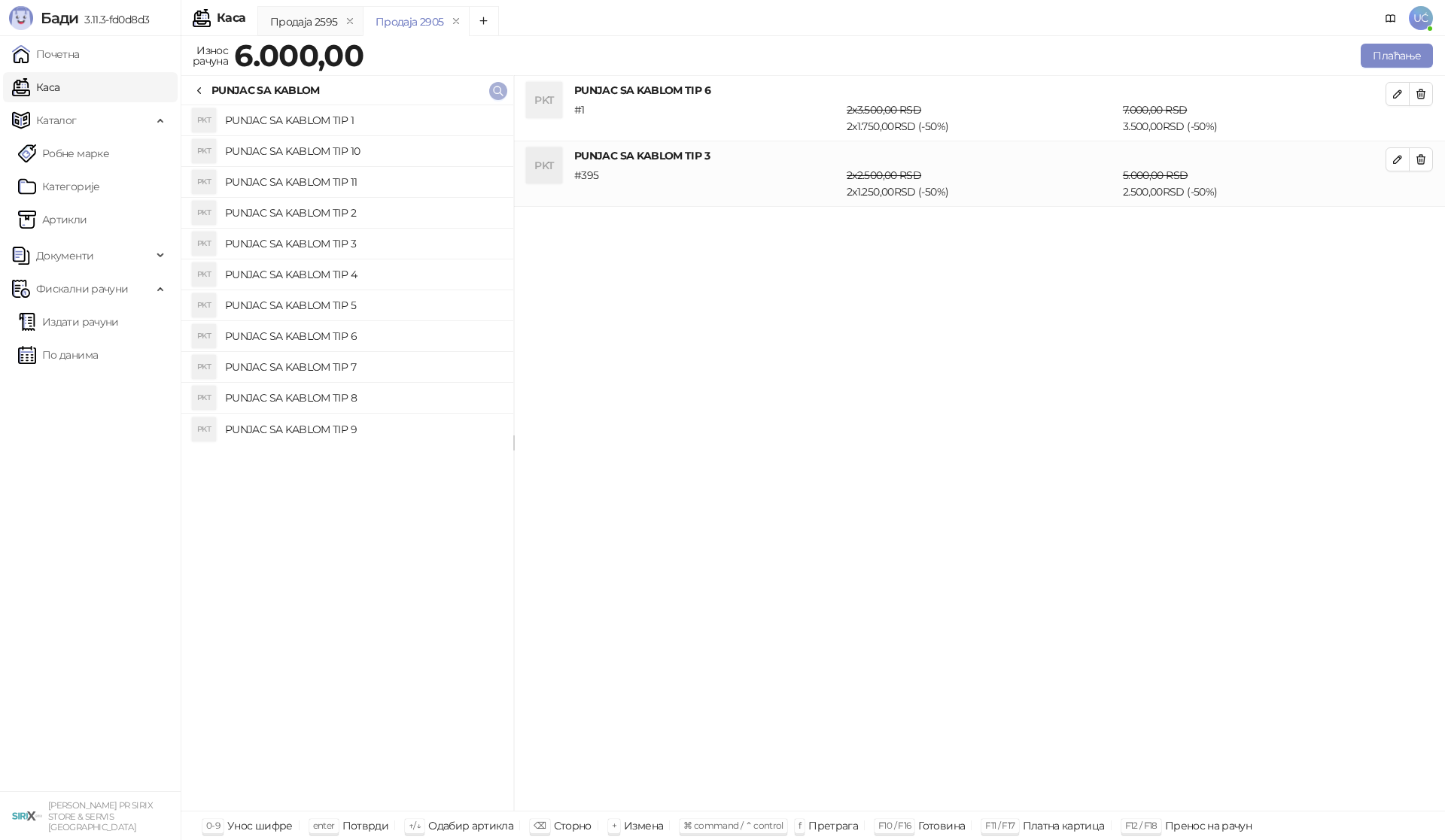
click at [502, 90] on icon "button" at bounding box center [498, 91] width 12 height 12
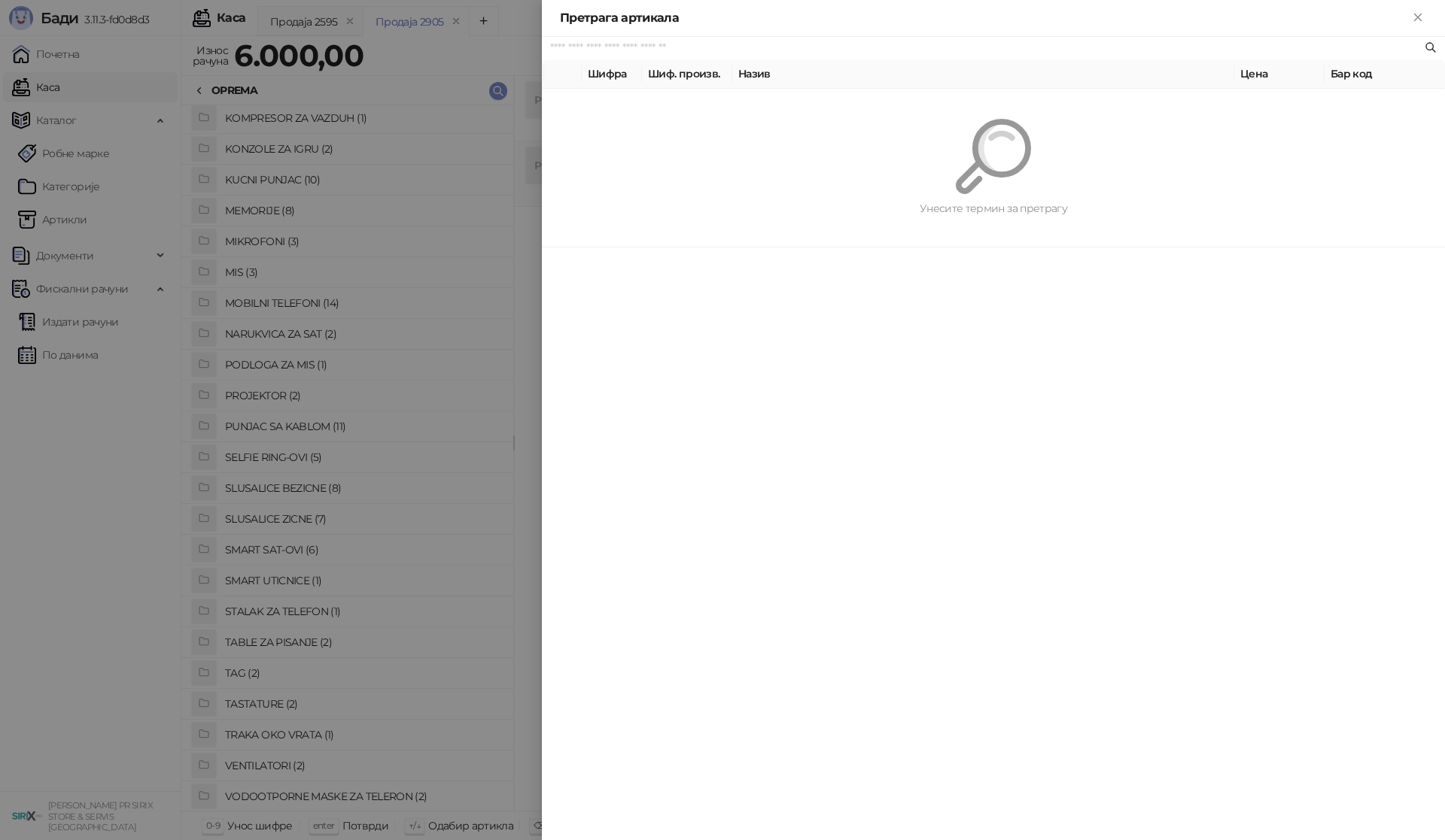
click at [930, 51] on input "text" at bounding box center [986, 48] width 871 height 17
click at [930, 50] on input "text" at bounding box center [986, 48] width 871 height 17
click at [480, 412] on div at bounding box center [722, 420] width 1445 height 840
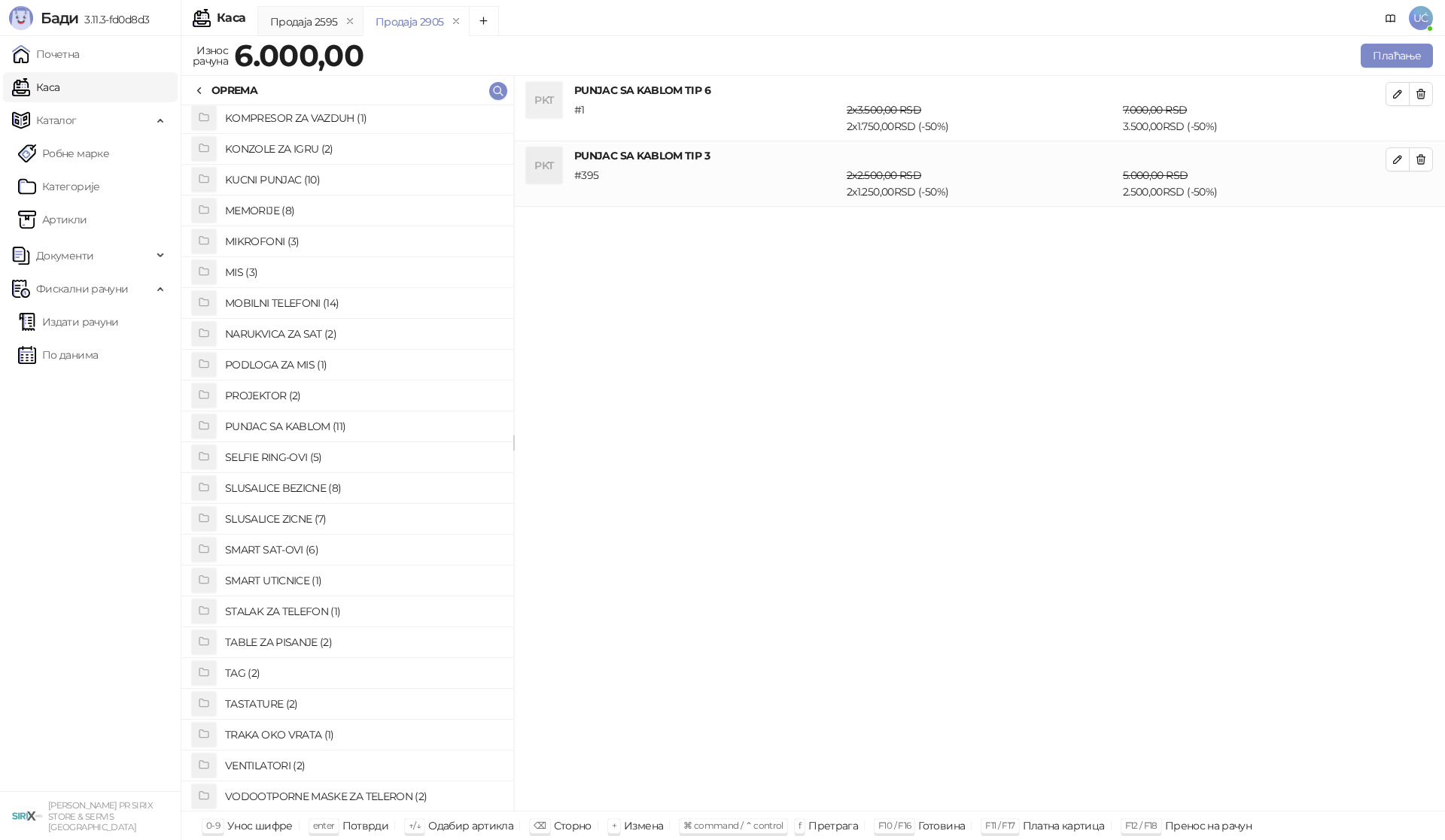
scroll to position [775, 0]
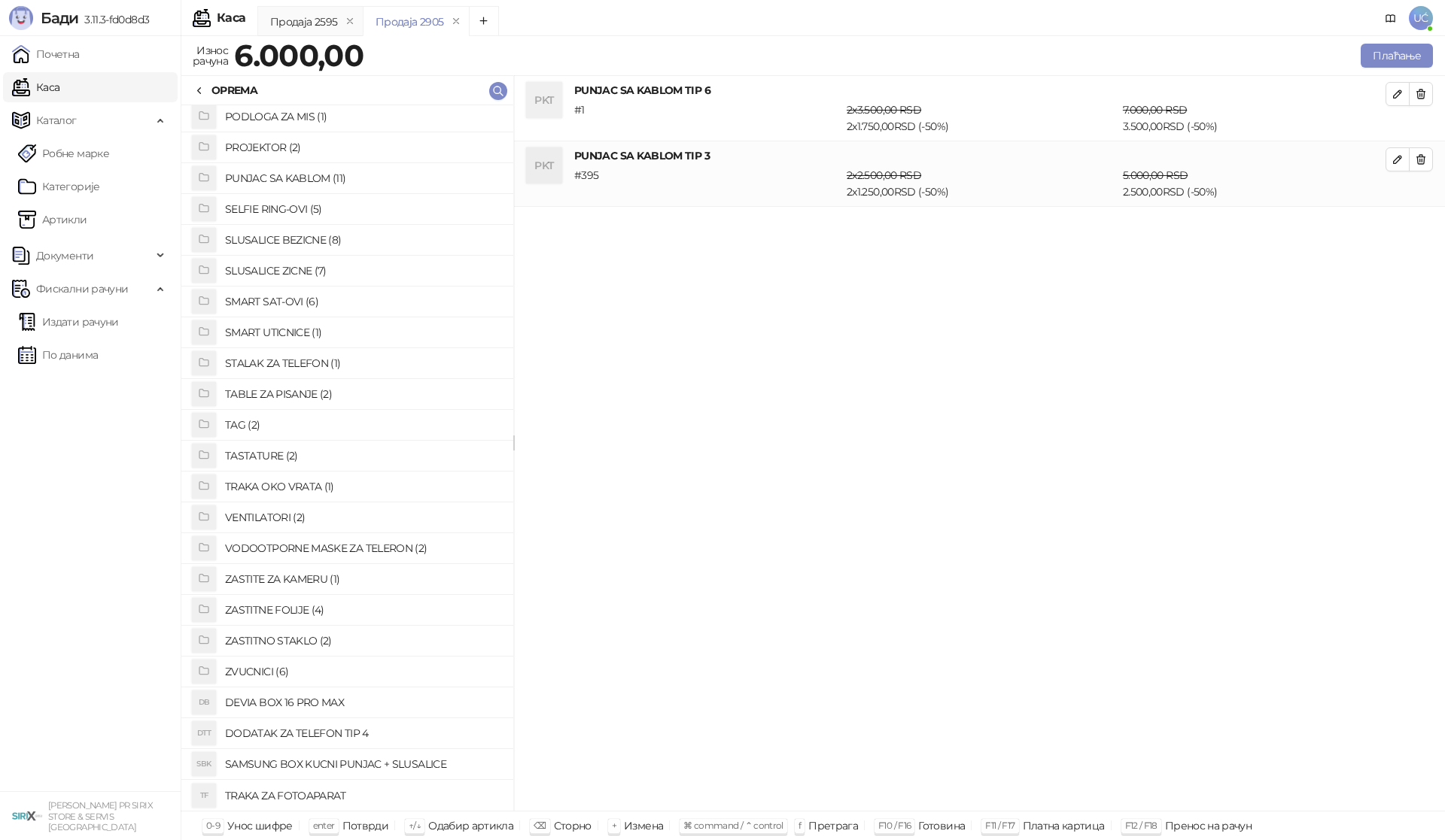
click at [320, 638] on h4 "ZASTITNO STAKLO (2)" at bounding box center [363, 641] width 276 height 24
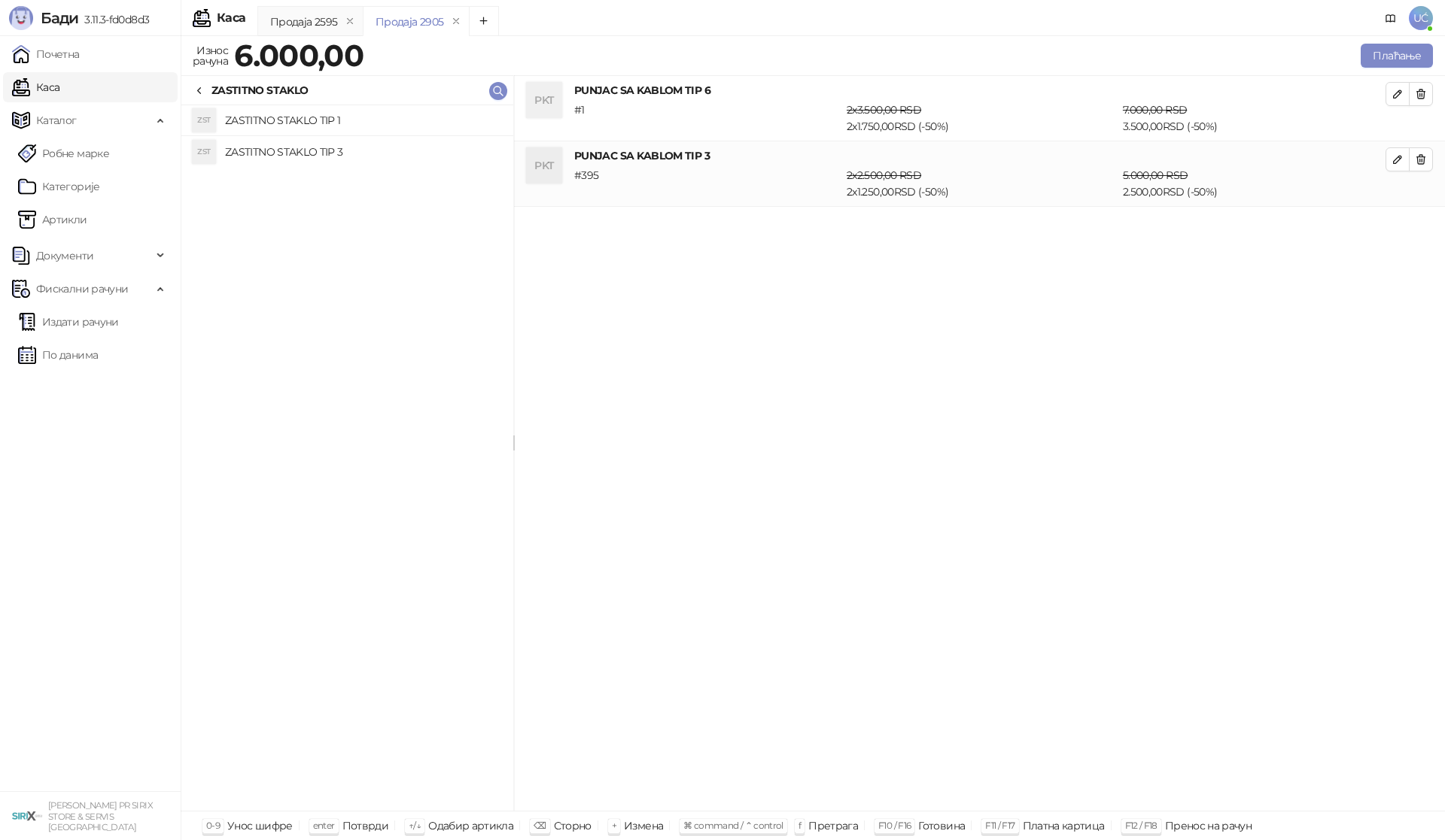
click at [354, 161] on h4 "ZASTITNO STAKLO TIP 3" at bounding box center [363, 152] width 276 height 24
click at [1400, 232] on span "button" at bounding box center [1397, 224] width 12 height 14
type input "*"
type input "****"
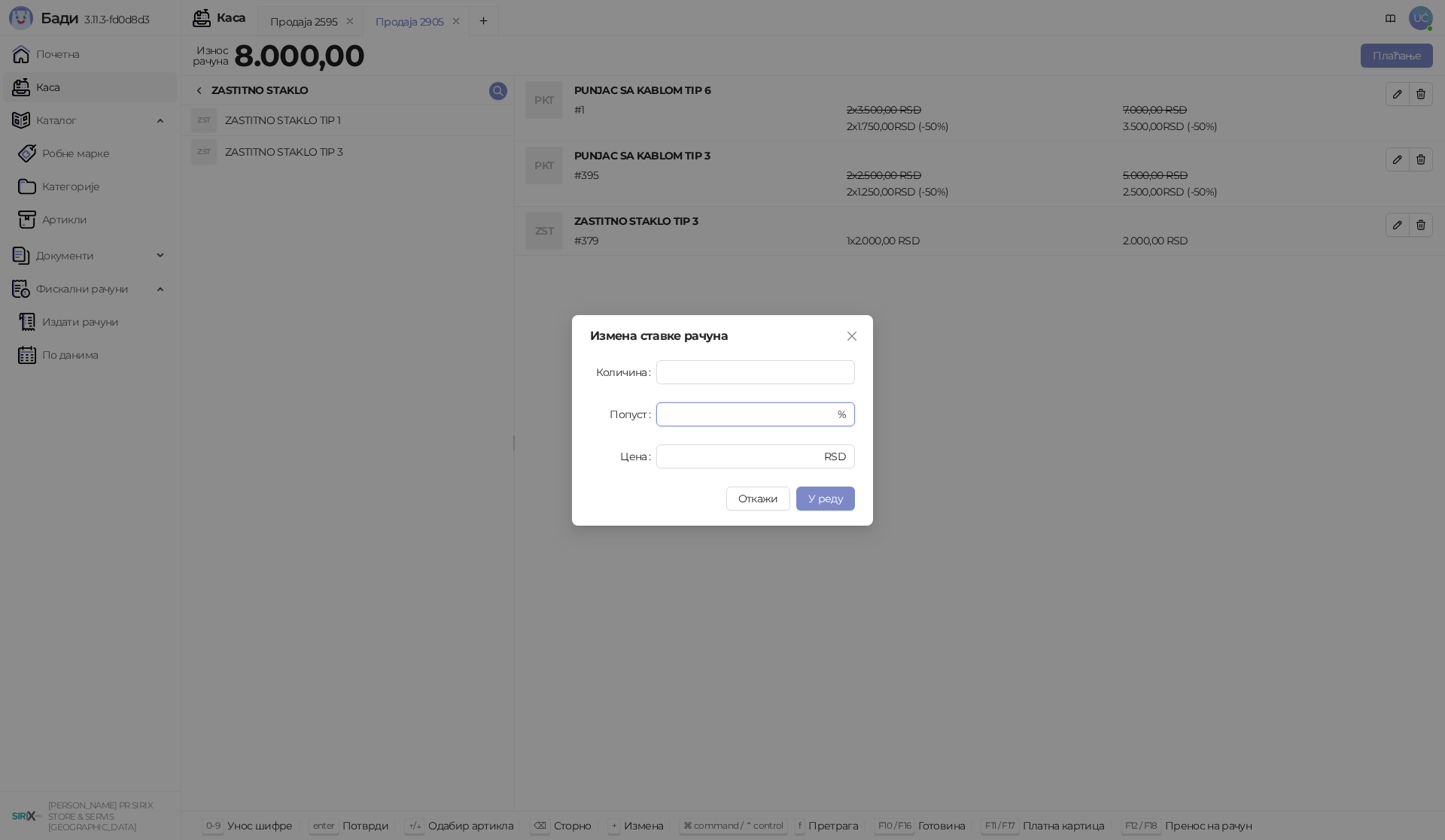
drag, startPoint x: 608, startPoint y: 436, endPoint x: 601, endPoint y: 437, distance: 7.1
click at [601, 437] on form "Количина * Попуст * % Цена **** RSD" at bounding box center [722, 414] width 265 height 108
click at [821, 505] on button "У реду" at bounding box center [825, 499] width 59 height 24
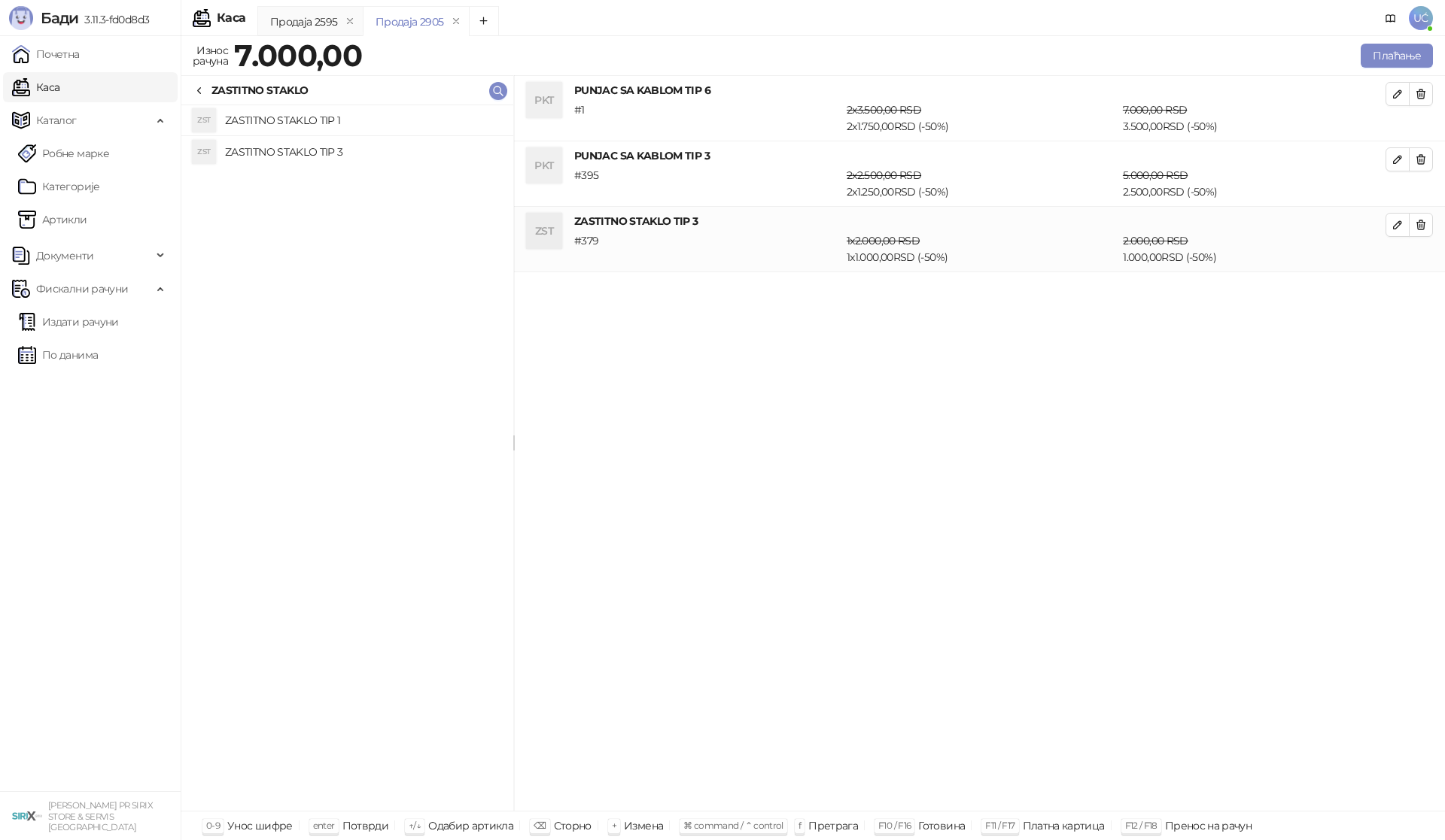
click at [192, 95] on div "ZASTITNO STAKLO" at bounding box center [346, 90] width 331 height 29
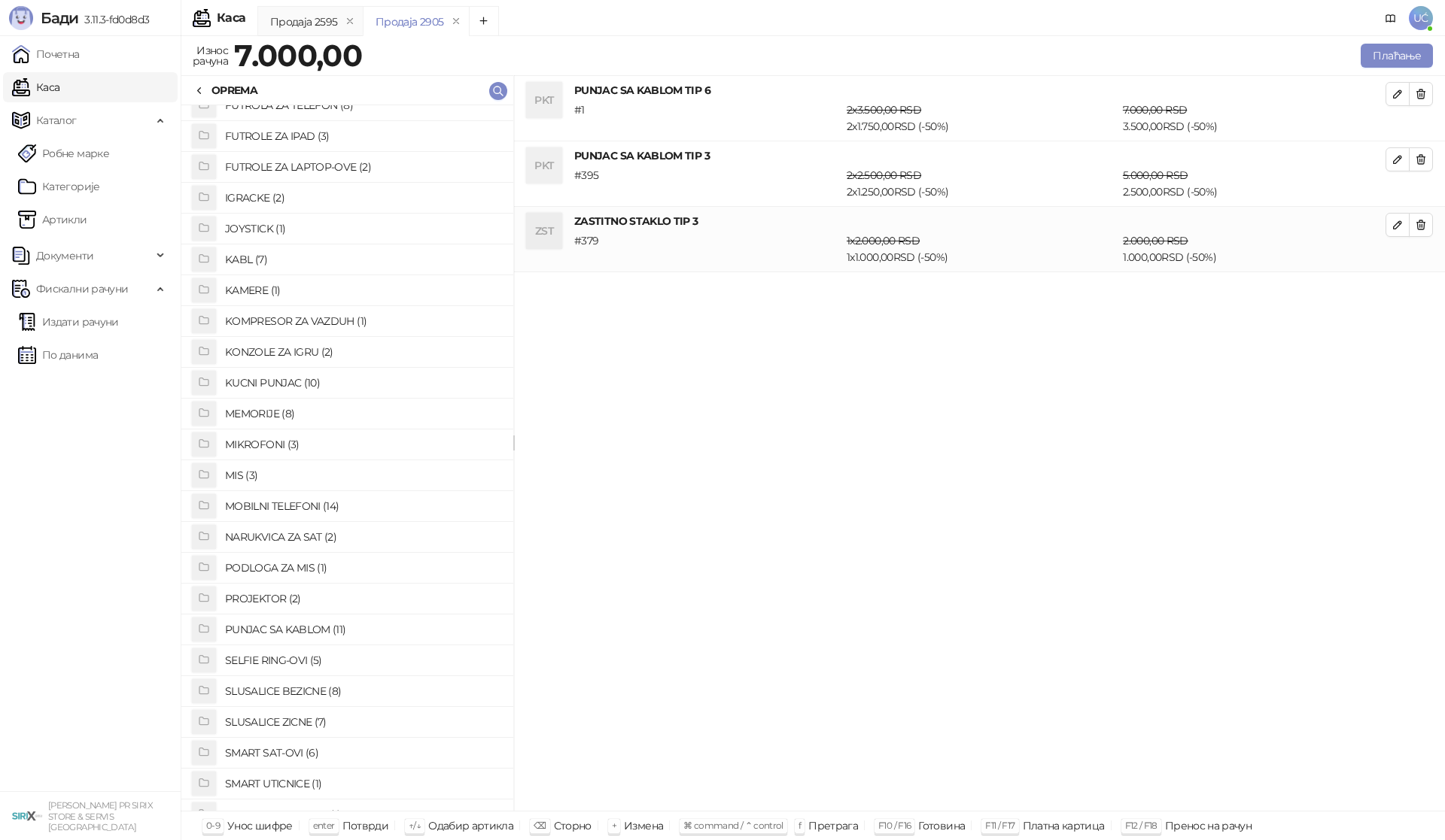
scroll to position [248, 0]
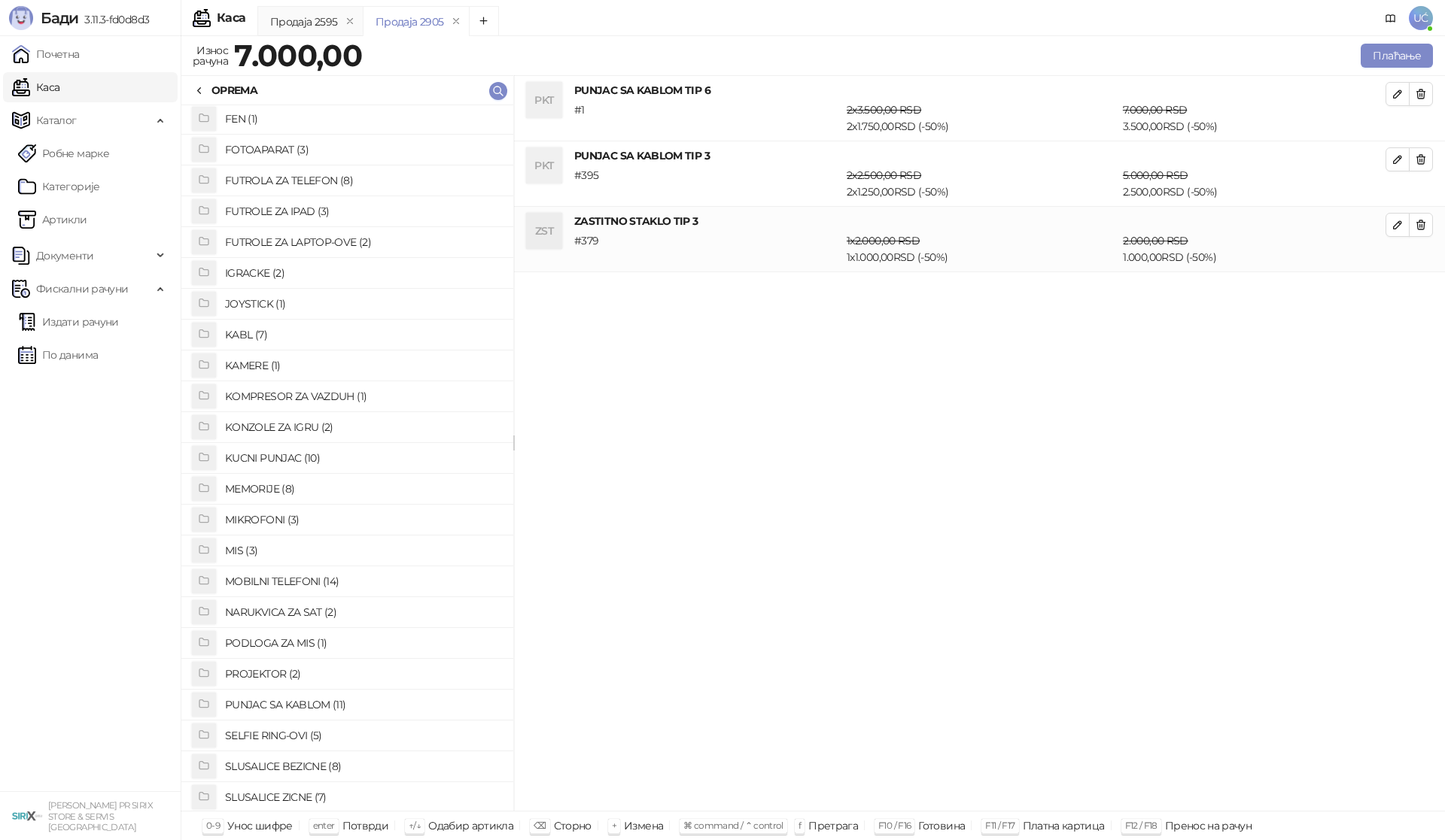
click at [313, 179] on h4 "FUTROLA ZA TELEFON (8)" at bounding box center [363, 181] width 276 height 24
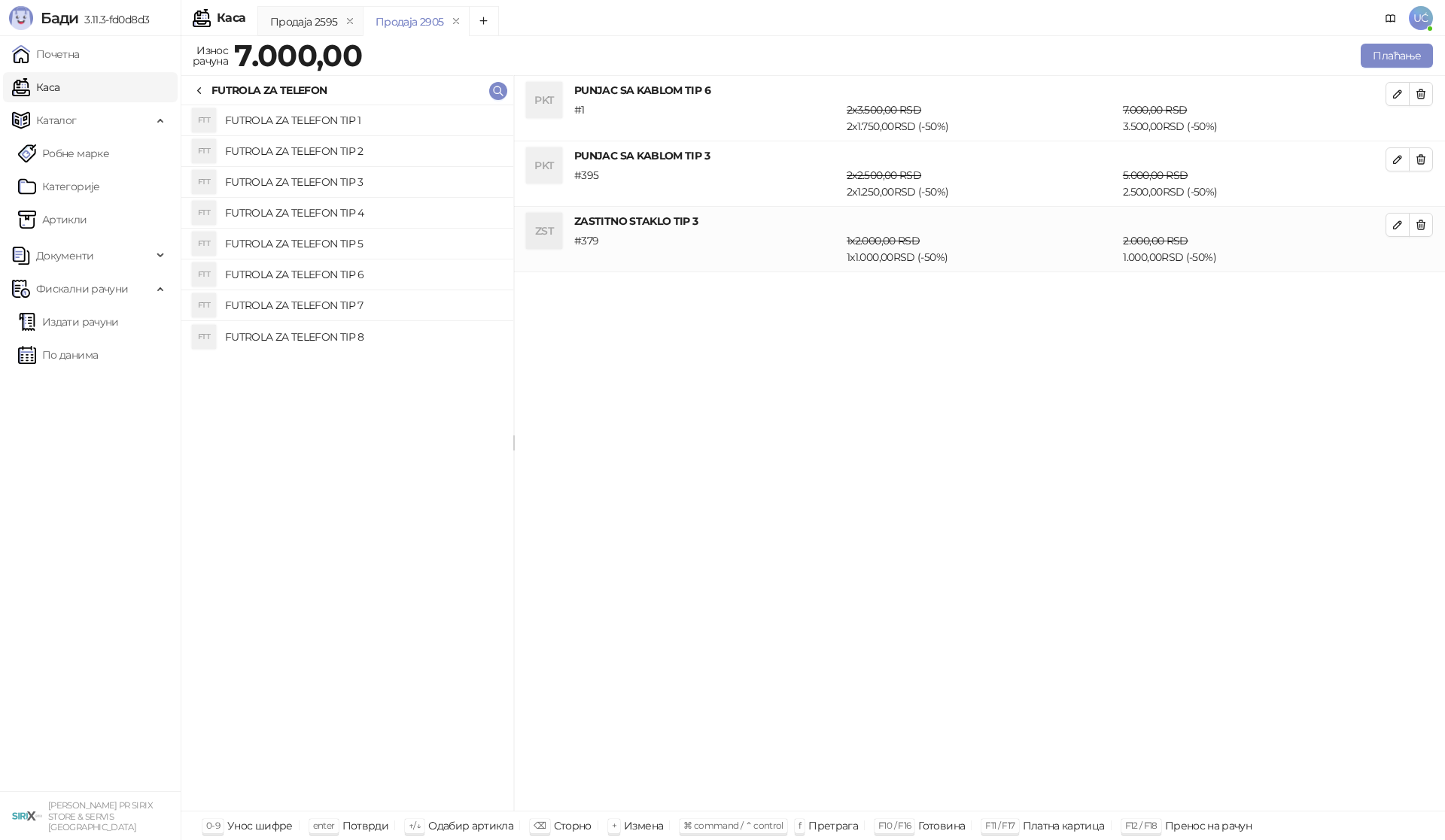
click at [328, 142] on h4 "FUTROLA ZA TELEFON TIP 2" at bounding box center [363, 151] width 276 height 24
click at [1400, 283] on button "button" at bounding box center [1397, 291] width 24 height 24
type input "*"
type input "****"
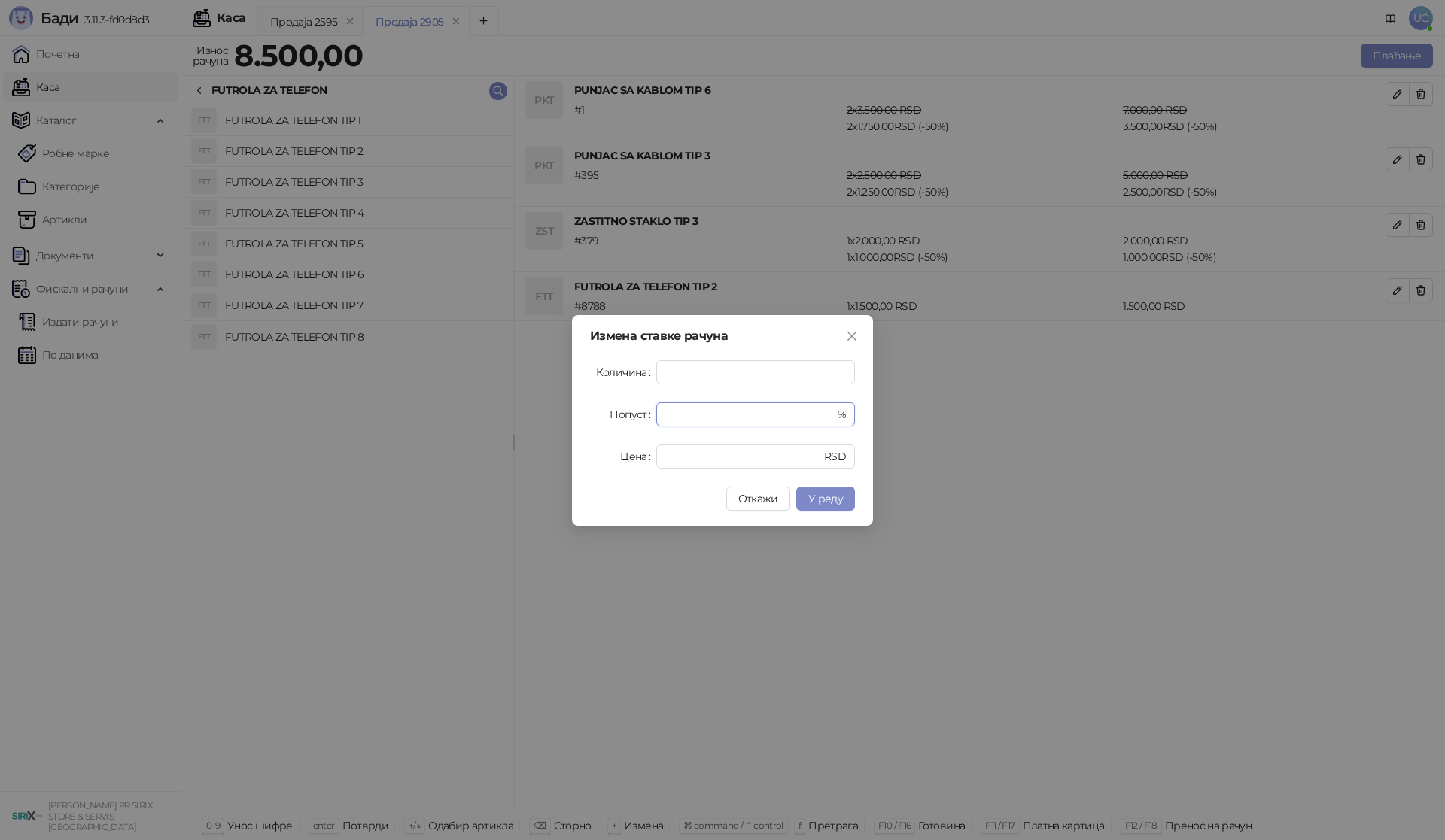
drag, startPoint x: 737, startPoint y: 409, endPoint x: 559, endPoint y: 437, distance: 180.2
click at [559, 437] on div "Измена ставке рачуна Количина * Попуст * % Цена **** RSD Откажи У реду" at bounding box center [722, 420] width 1445 height 840
type input "**"
click at [836, 505] on span "У реду" at bounding box center [825, 498] width 35 height 13
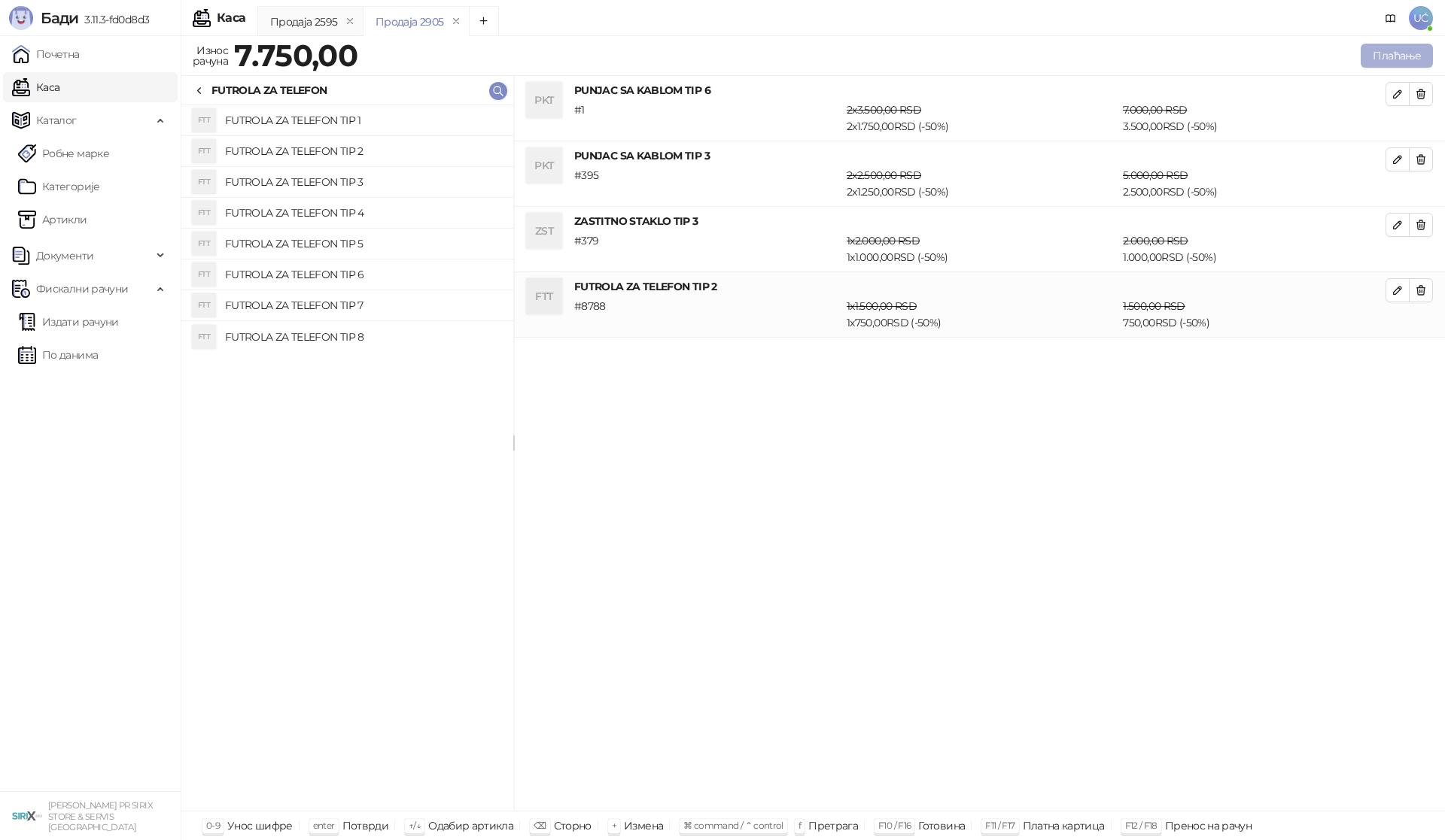
click at [1402, 56] on button "Плаћање" at bounding box center [1396, 55] width 72 height 24
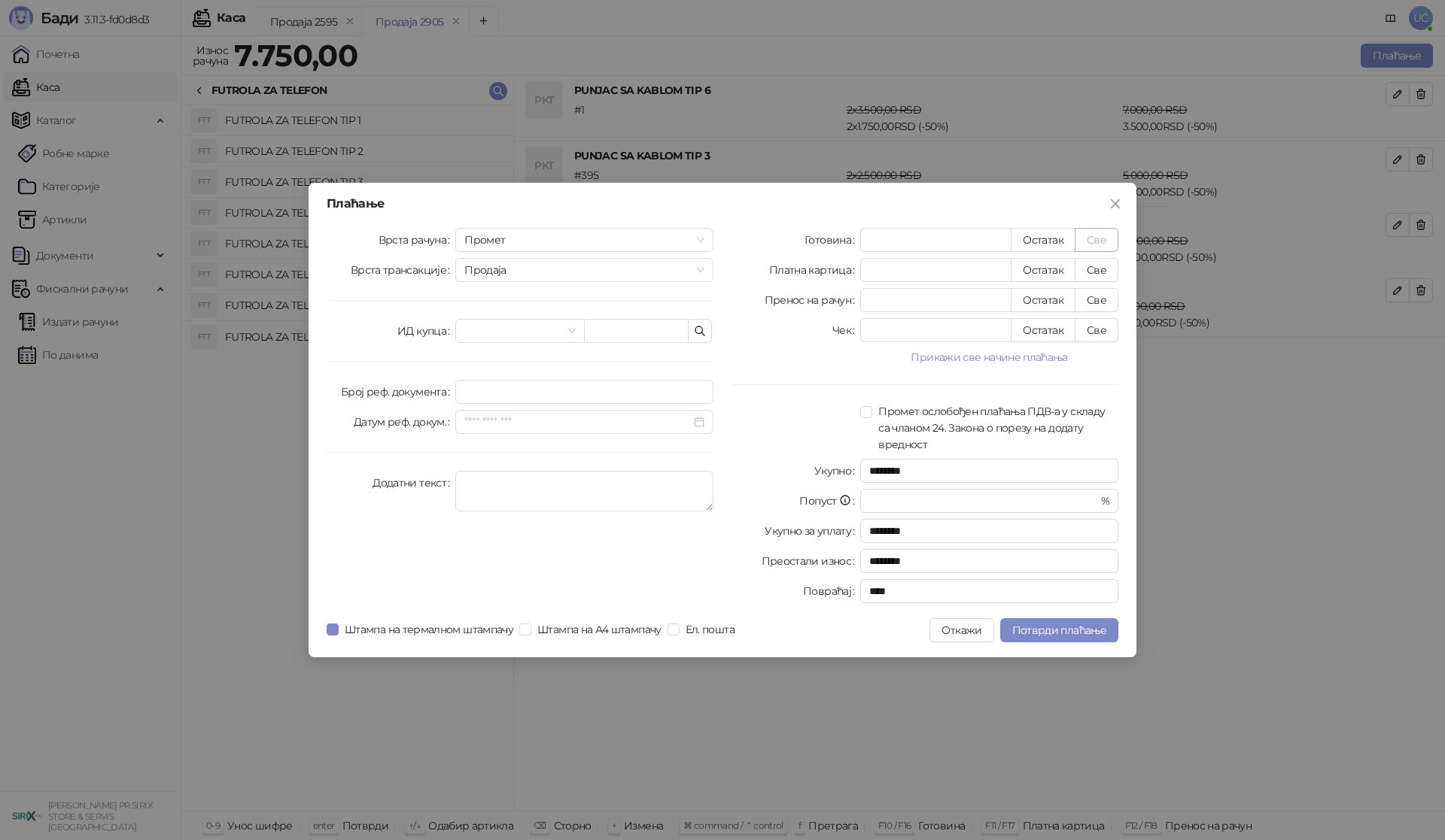
click at [1095, 248] on button "Све" at bounding box center [1096, 240] width 43 height 24
type input "****"
click at [1074, 627] on span "Потврди плаћање" at bounding box center [1059, 630] width 94 height 13
